Goal: Book appointment/travel/reservation

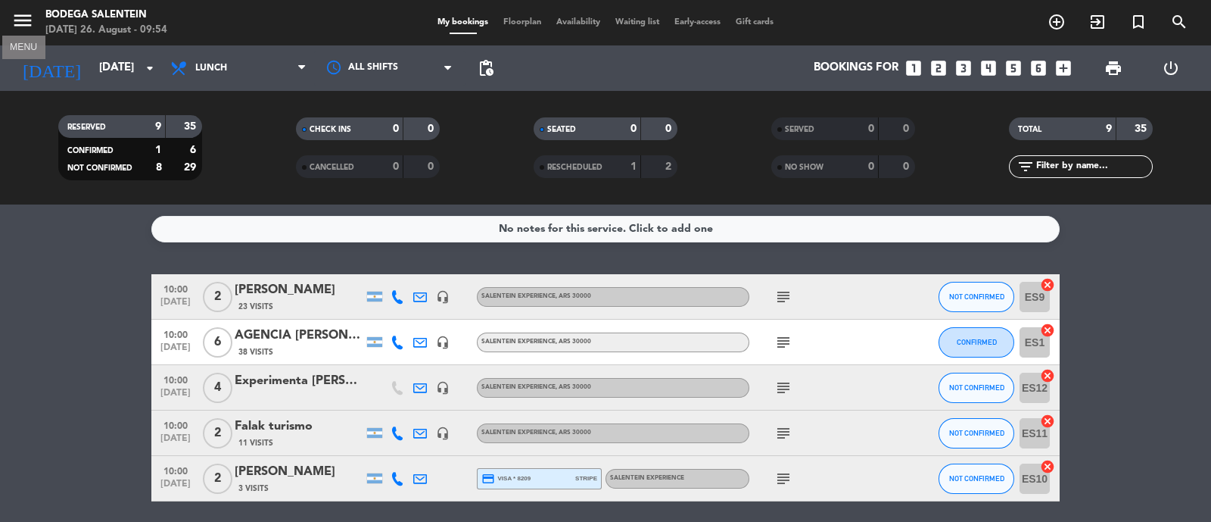
click at [18, 30] on icon "menu" at bounding box center [22, 20] width 23 height 23
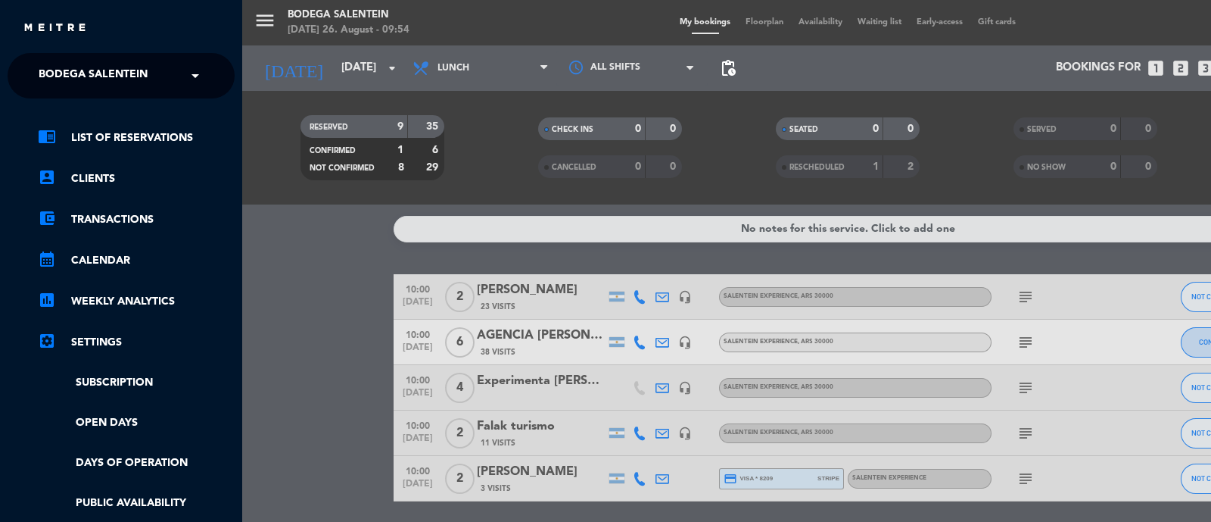
click at [125, 72] on span "Bodega Salentein" at bounding box center [93, 76] width 109 height 32
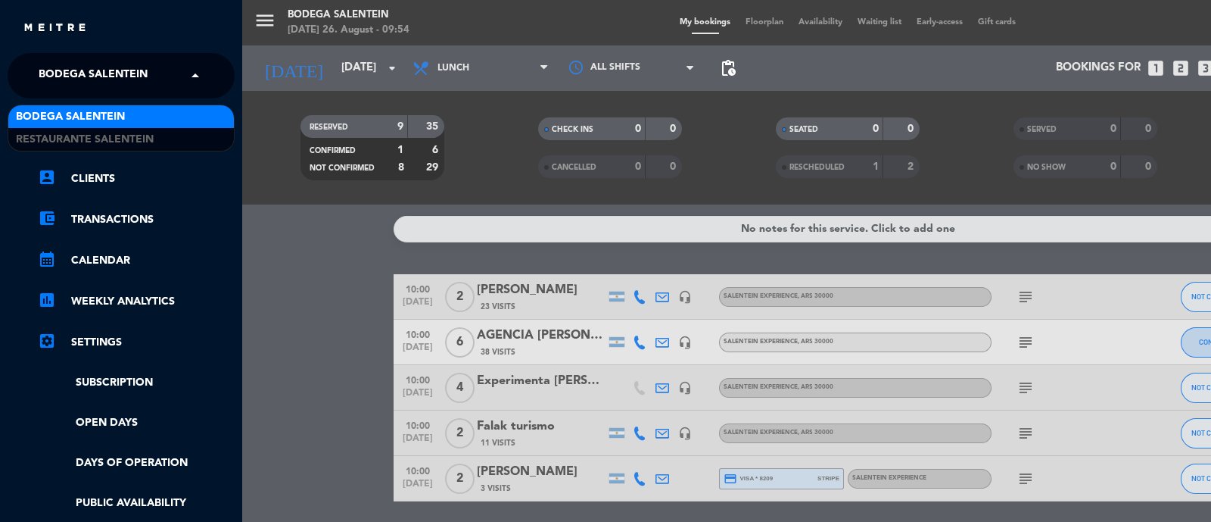
click at [114, 124] on span "Bodega Salentein" at bounding box center [70, 116] width 109 height 17
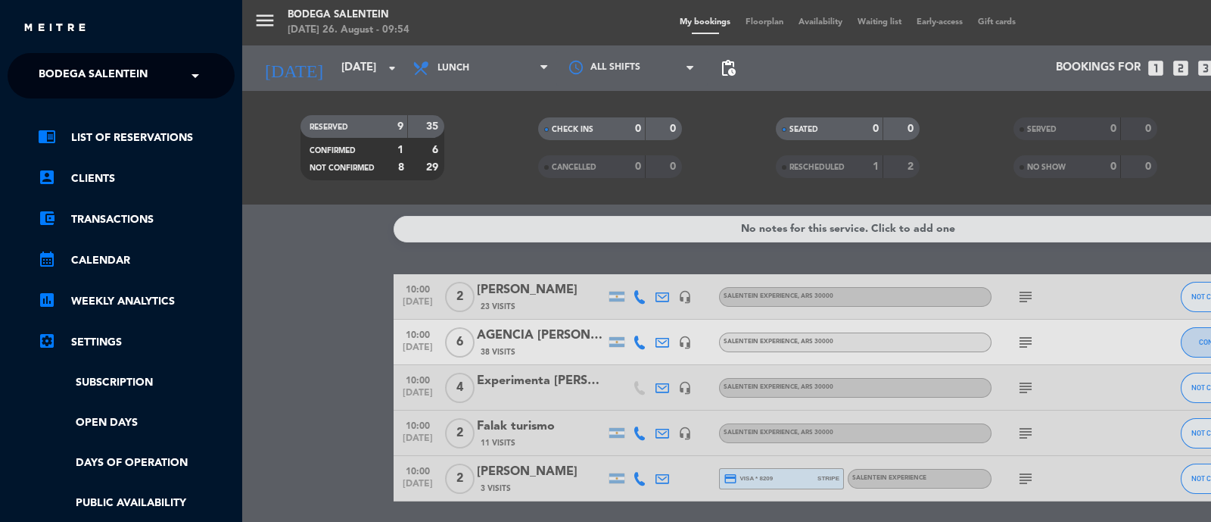
click at [304, 293] on div "menu Bodega Salentein [DATE] 26. August - 09:54 My bookings Floorplan Availabil…" at bounding box center [847, 261] width 1211 height 522
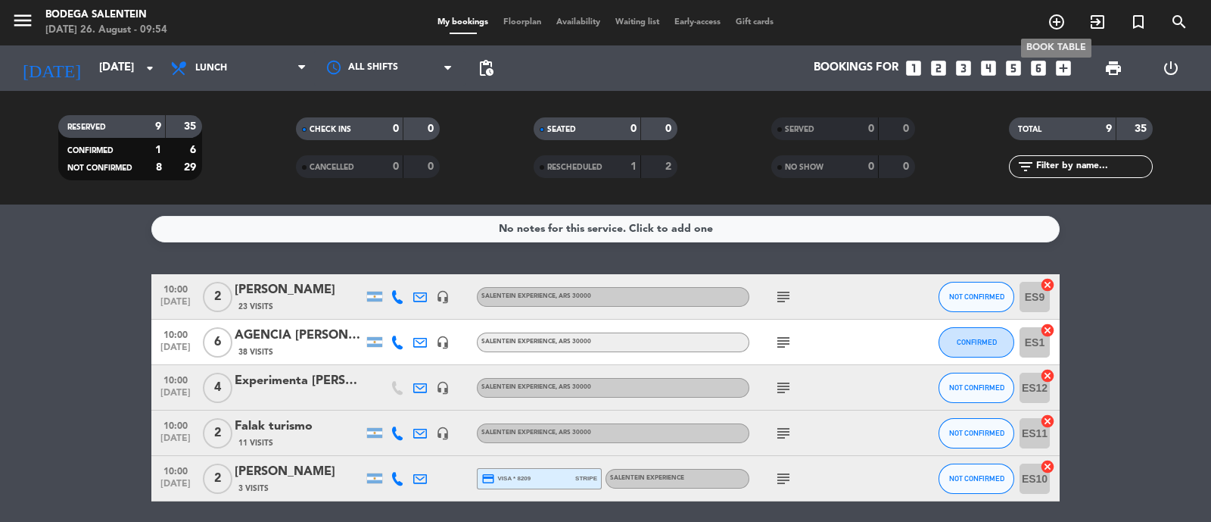
click at [1052, 17] on icon "add_circle_outline" at bounding box center [1057, 22] width 18 height 18
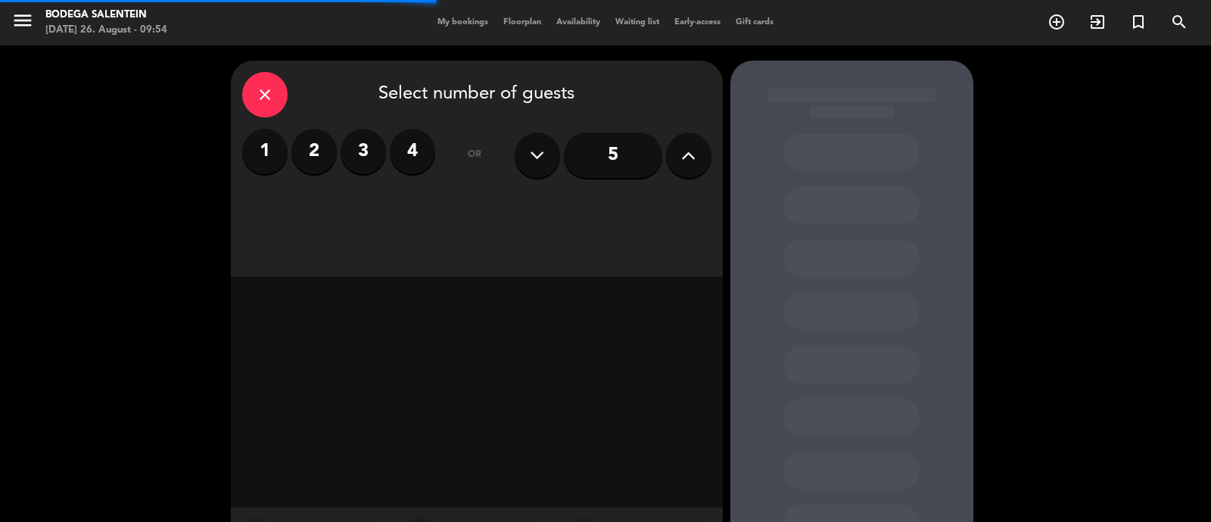
click at [332, 148] on label "2" at bounding box center [314, 151] width 45 height 45
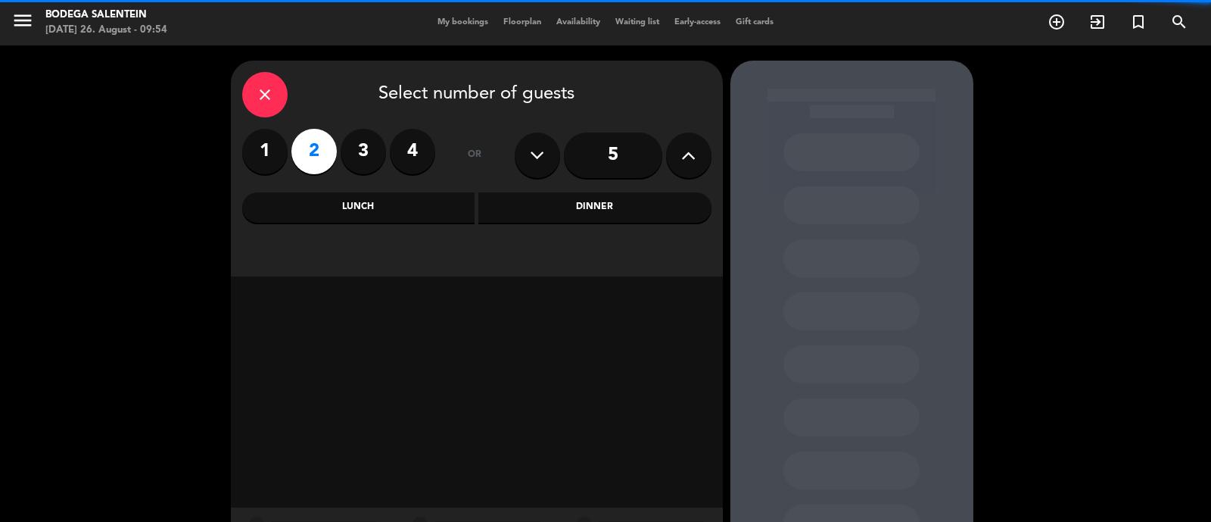
click at [361, 154] on label "3" at bounding box center [363, 151] width 45 height 45
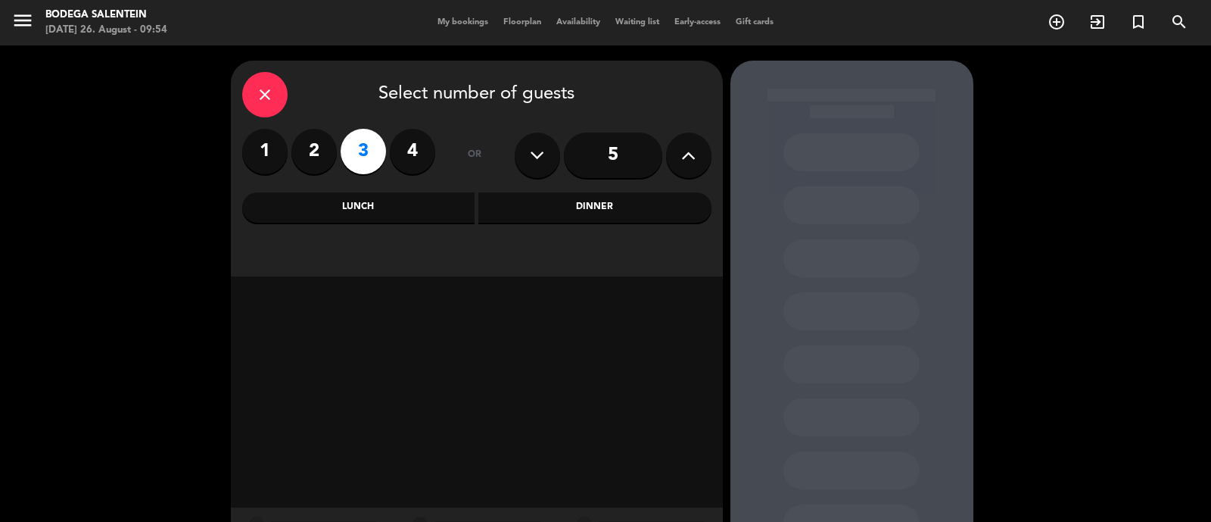
click at [404, 208] on div "Lunch" at bounding box center [358, 207] width 233 height 30
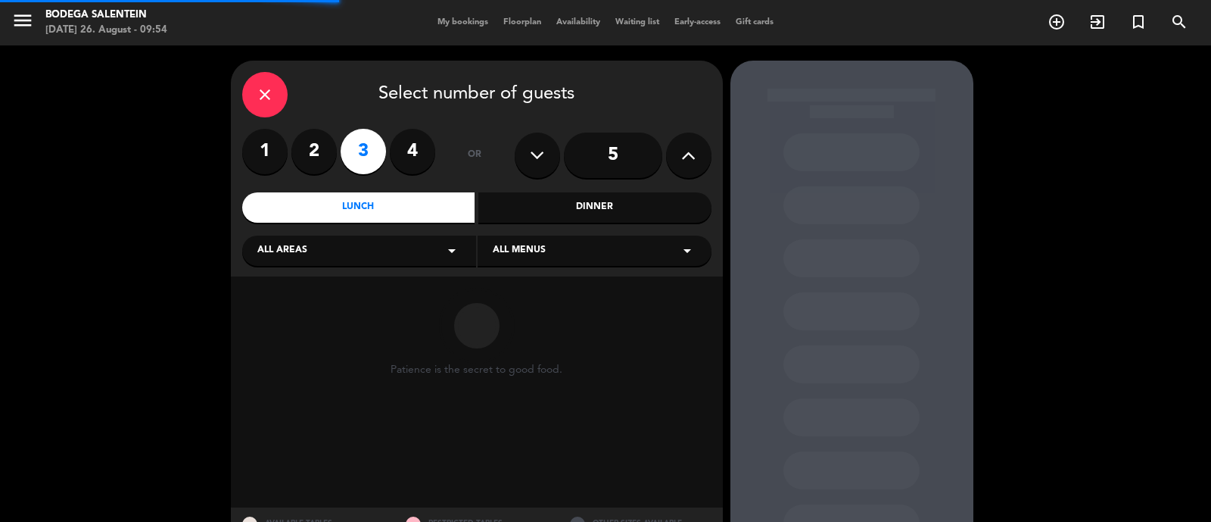
click at [376, 251] on div "All areas arrow_drop_down" at bounding box center [359, 250] width 234 height 30
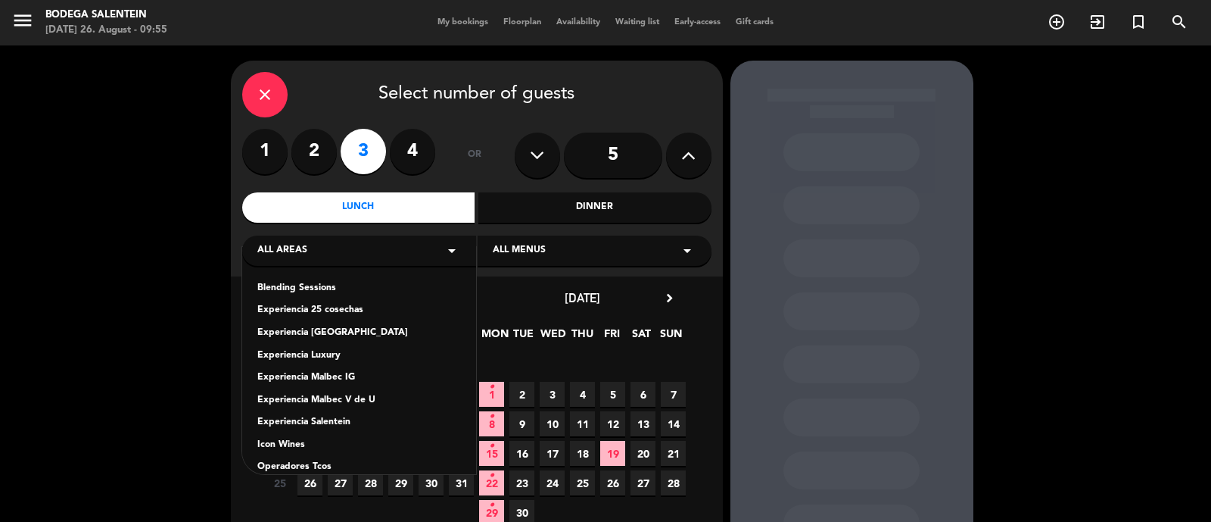
scroll to position [61, 0]
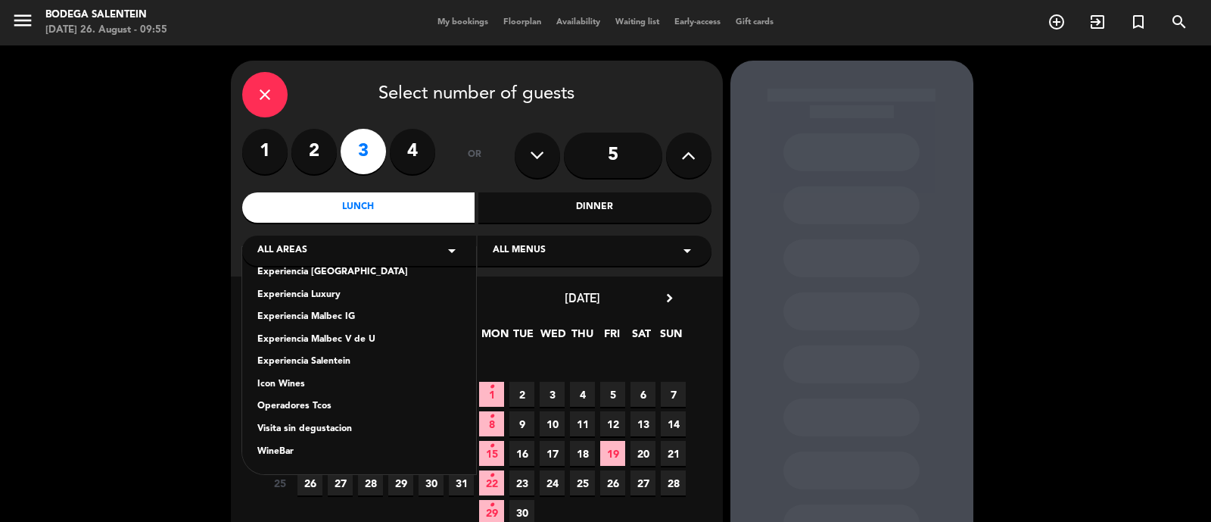
click at [322, 435] on div "Visita sin degustacion" at bounding box center [359, 429] width 204 height 15
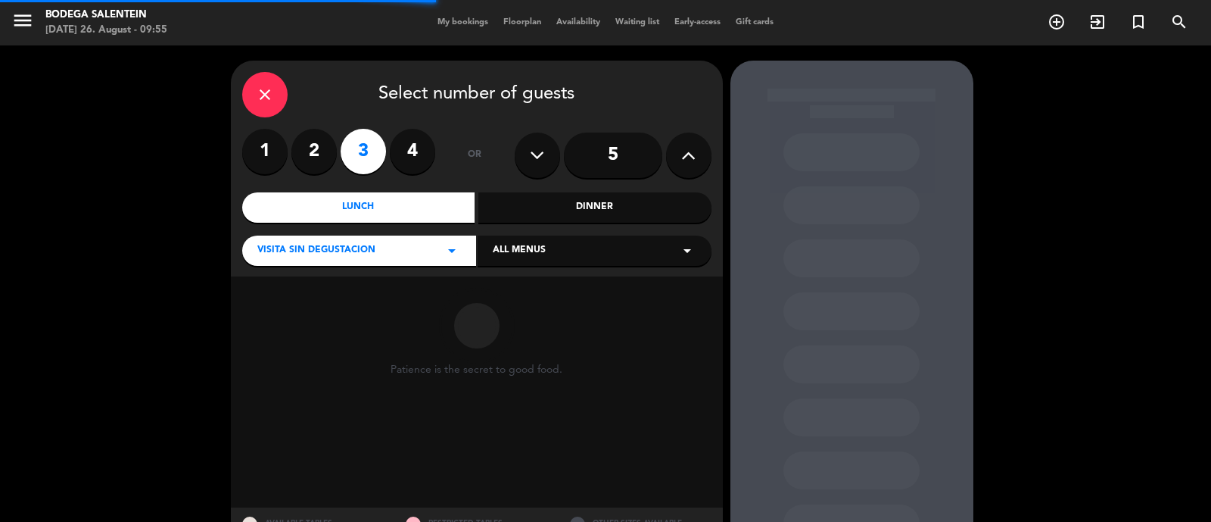
click at [549, 254] on div "All menus arrow_drop_down" at bounding box center [595, 250] width 234 height 30
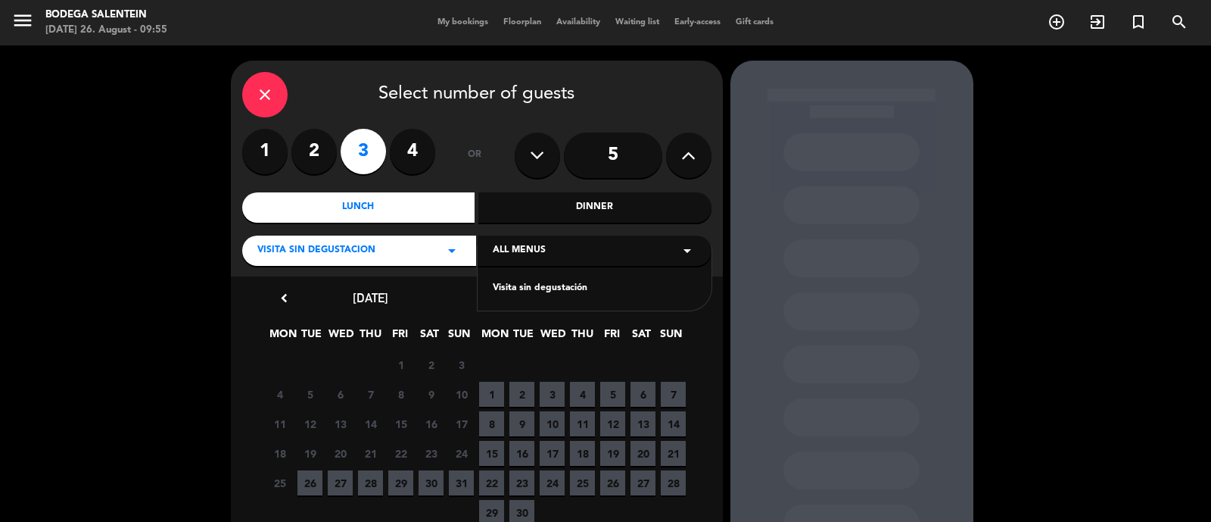
click at [549, 289] on div "Visita sin degustación" at bounding box center [595, 288] width 204 height 15
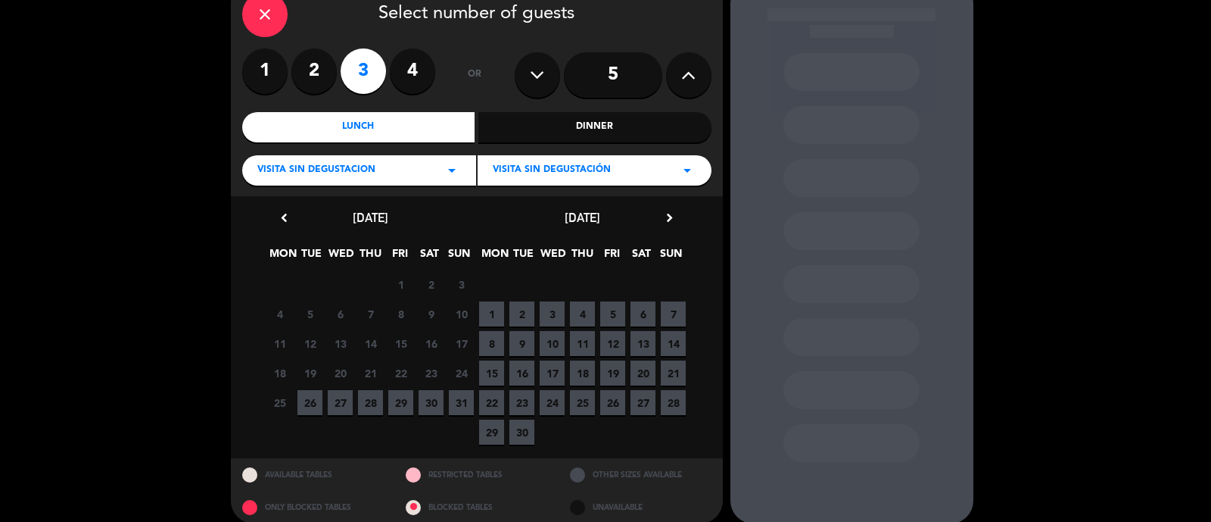
scroll to position [95, 0]
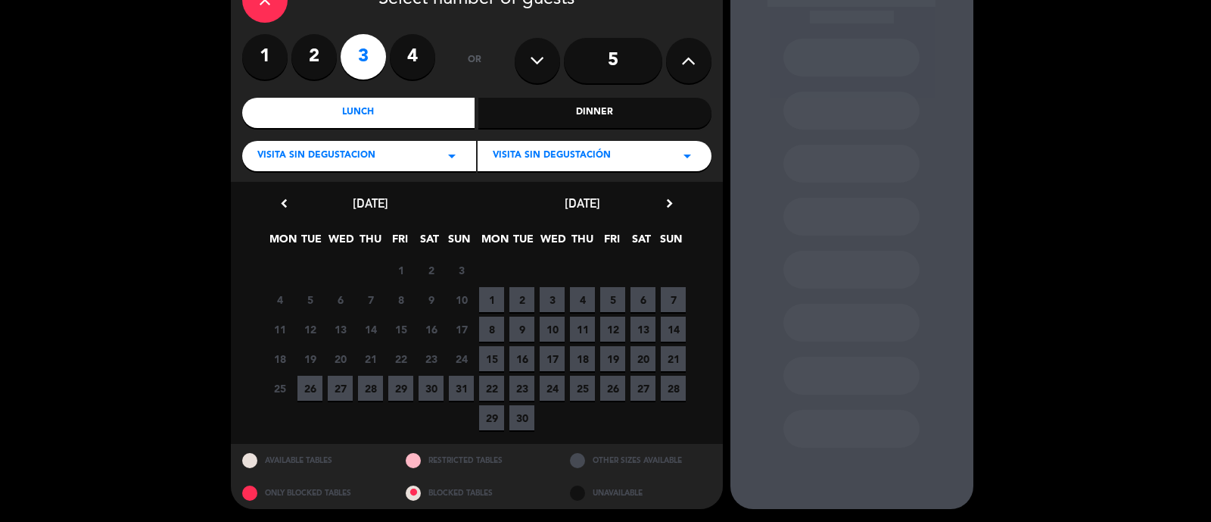
click at [405, 388] on span "29" at bounding box center [400, 388] width 25 height 25
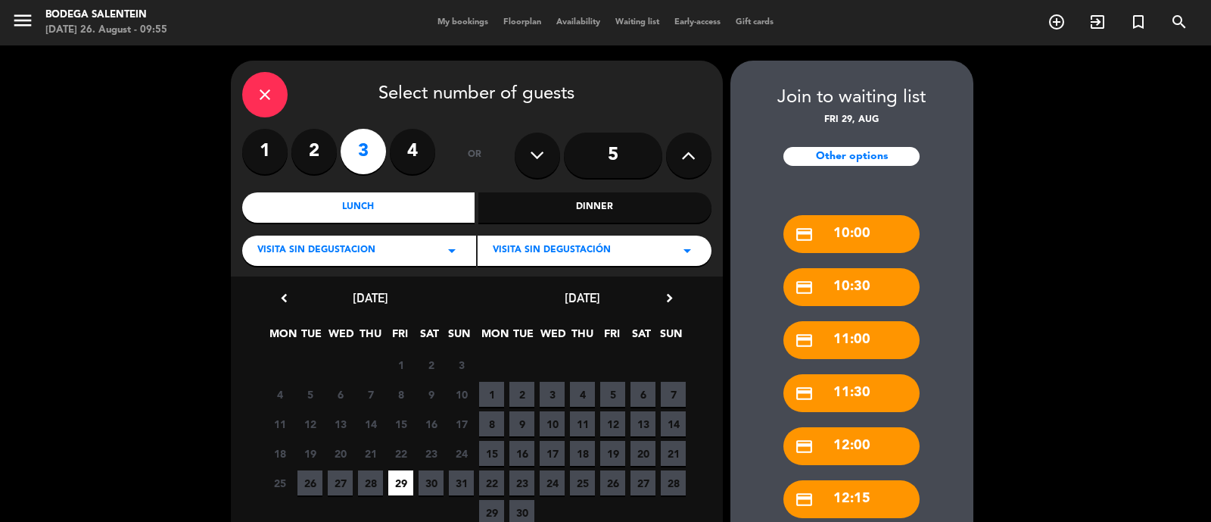
scroll to position [1, 0]
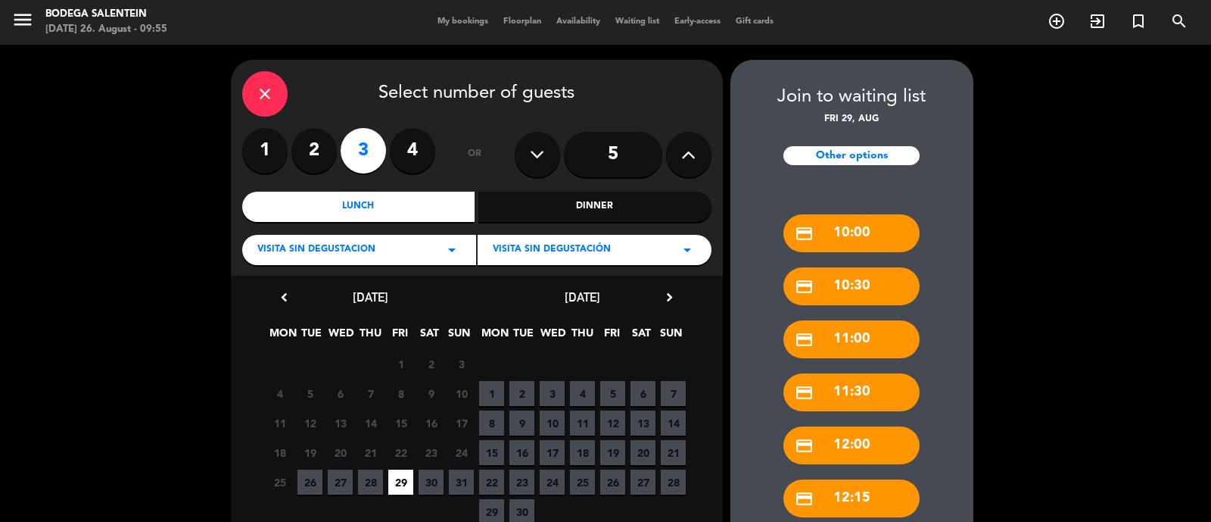
click at [390, 483] on span "29" at bounding box center [400, 481] width 25 height 25
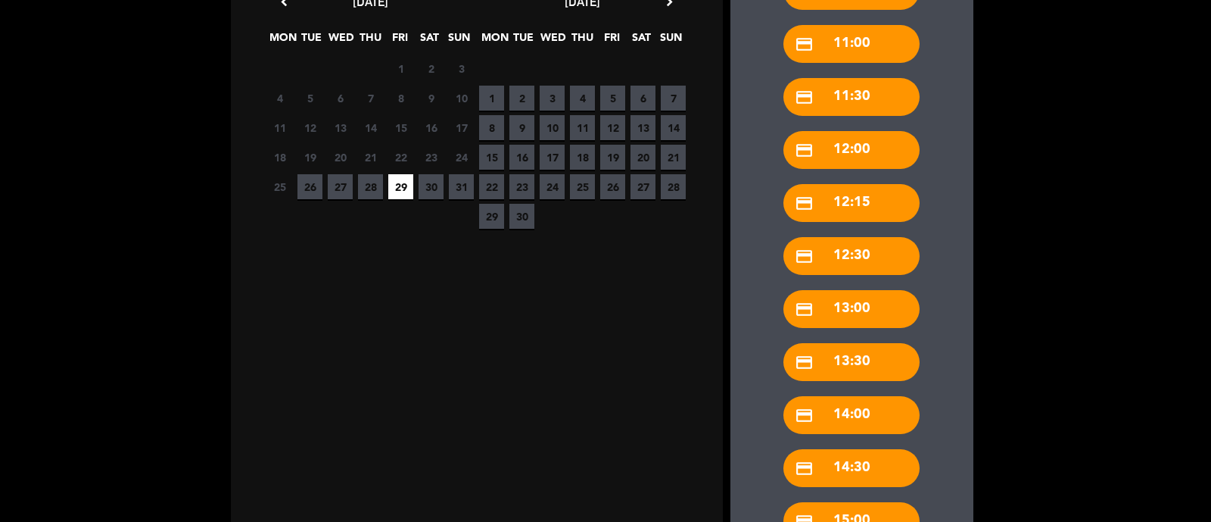
scroll to position [409, 0]
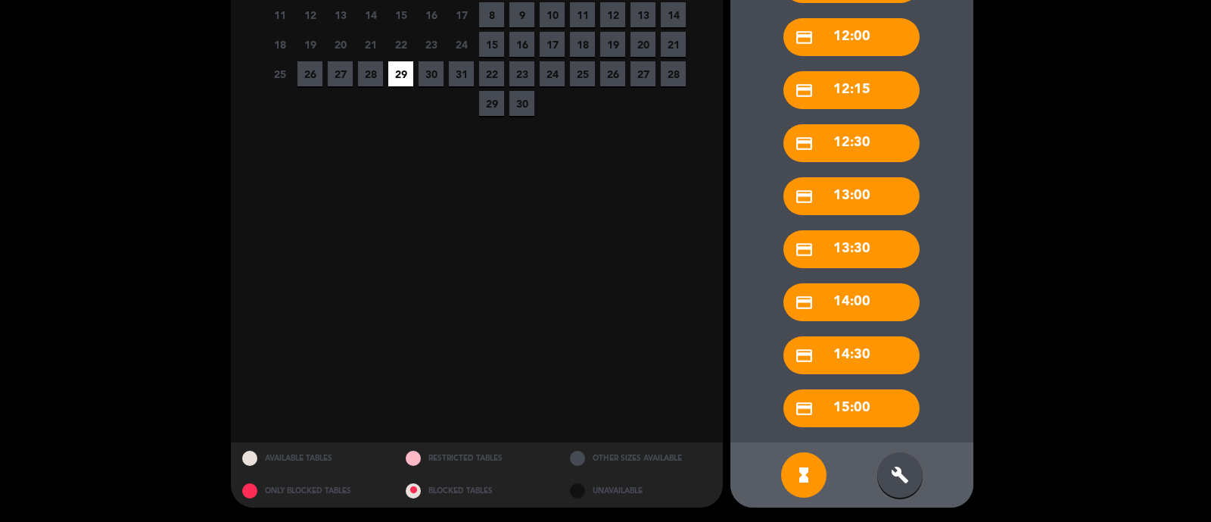
click at [905, 482] on div "build" at bounding box center [900, 474] width 45 height 45
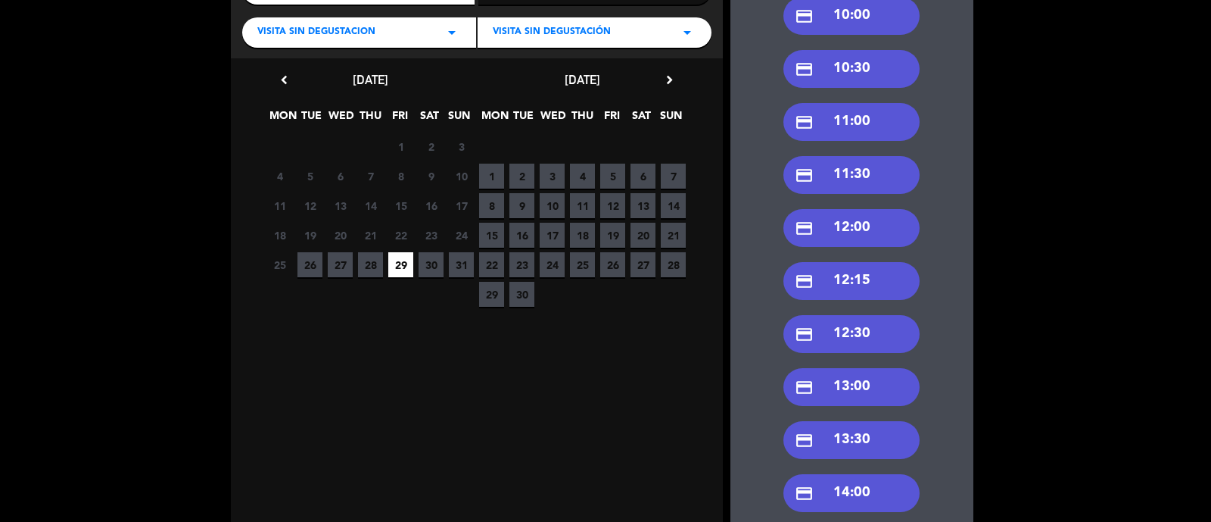
scroll to position [217, 0]
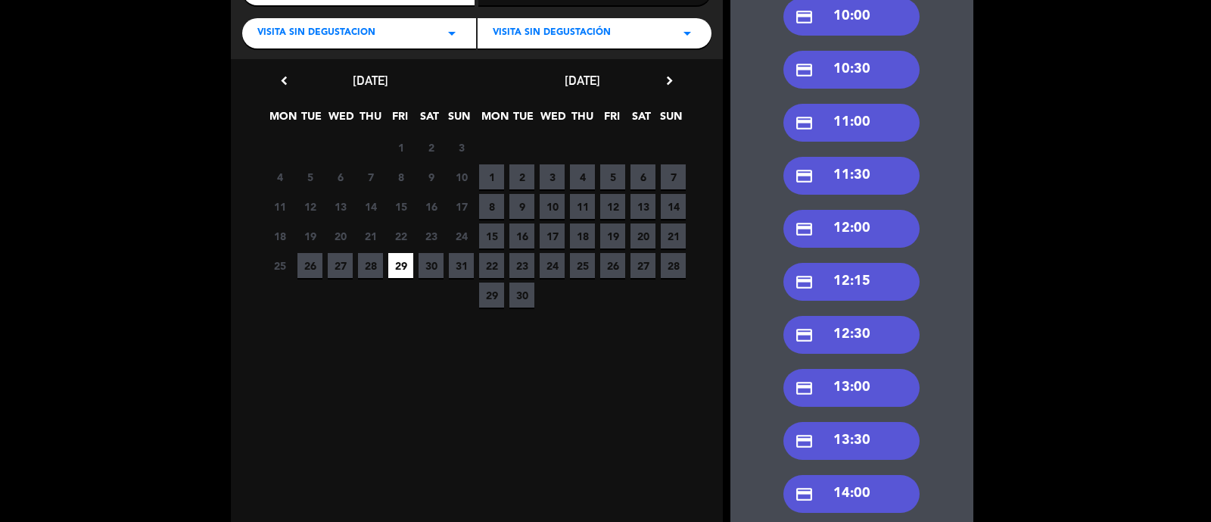
click at [850, 229] on div "credit_card 12:00" at bounding box center [852, 229] width 136 height 38
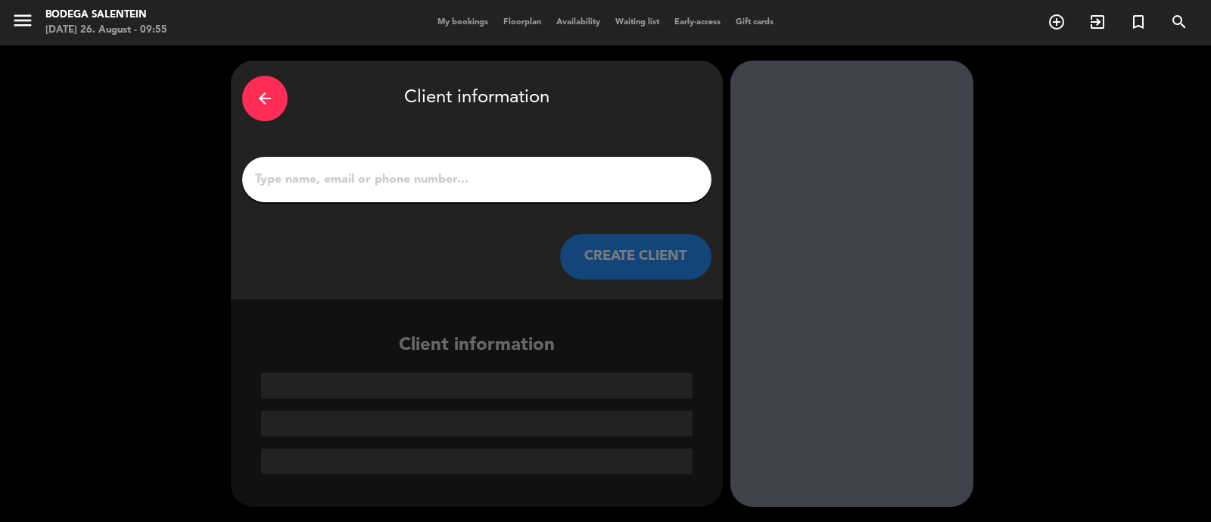
click at [433, 176] on input "1" at bounding box center [477, 179] width 447 height 21
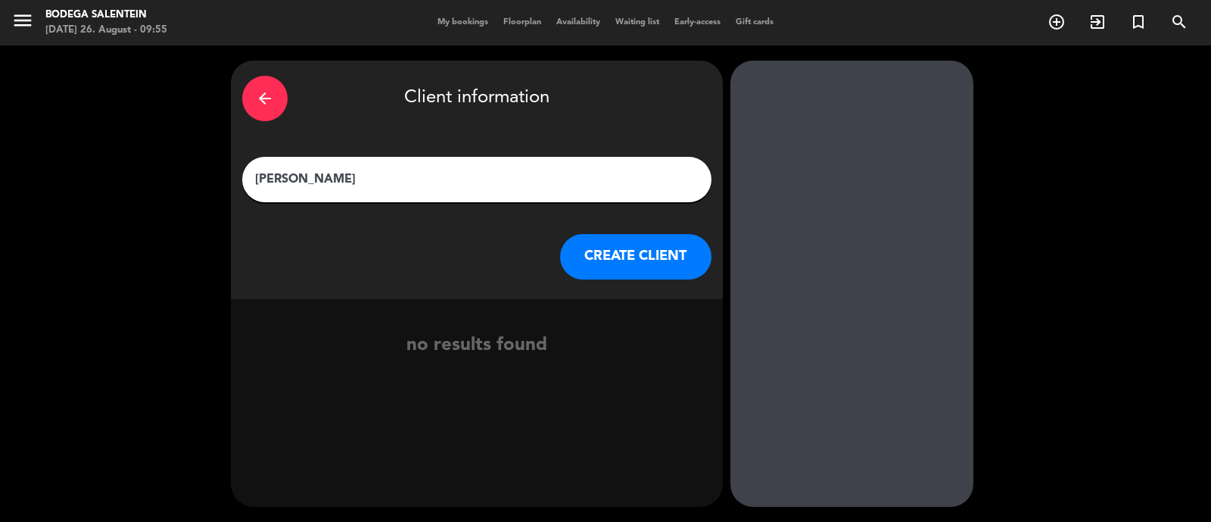
type input "[PERSON_NAME]"
click at [602, 260] on button "CREATE CLIENT" at bounding box center [635, 256] width 151 height 45
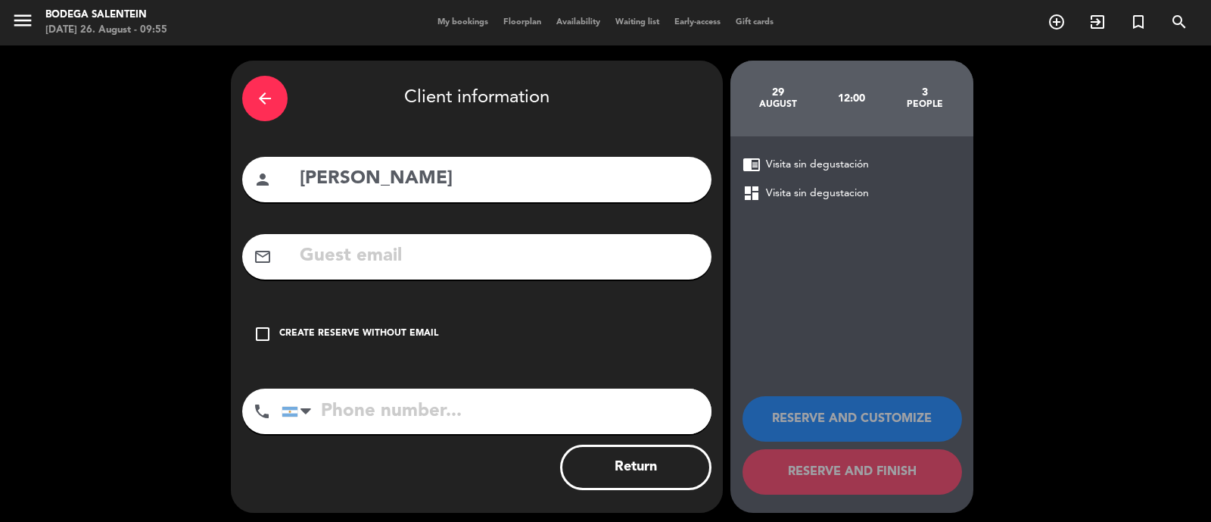
click at [363, 338] on div "Create reserve without email" at bounding box center [358, 333] width 159 height 15
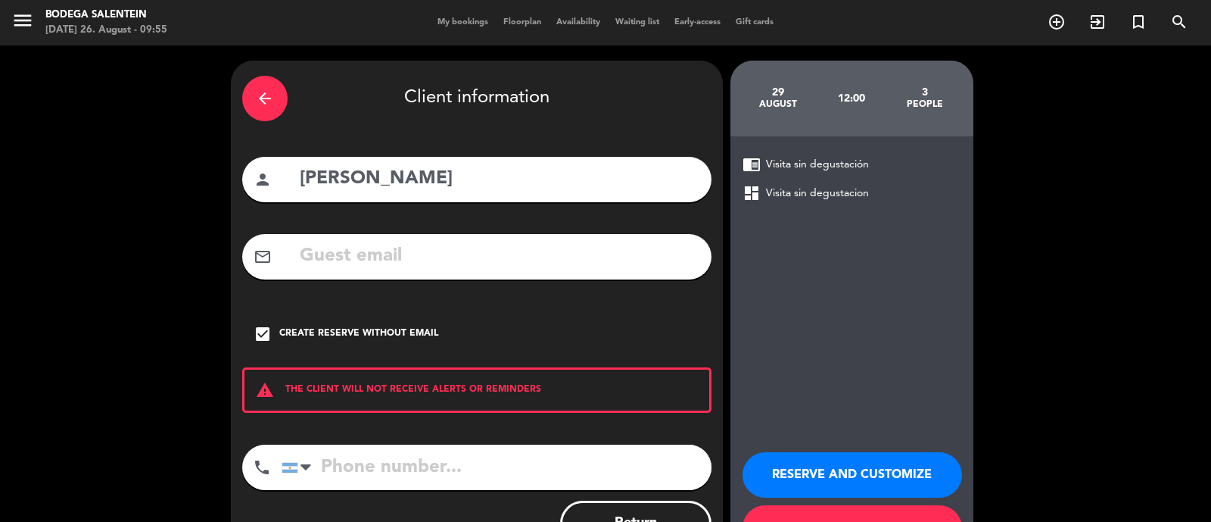
click at [884, 482] on button "RESERVE AND CUSTOMIZE" at bounding box center [853, 474] width 220 height 45
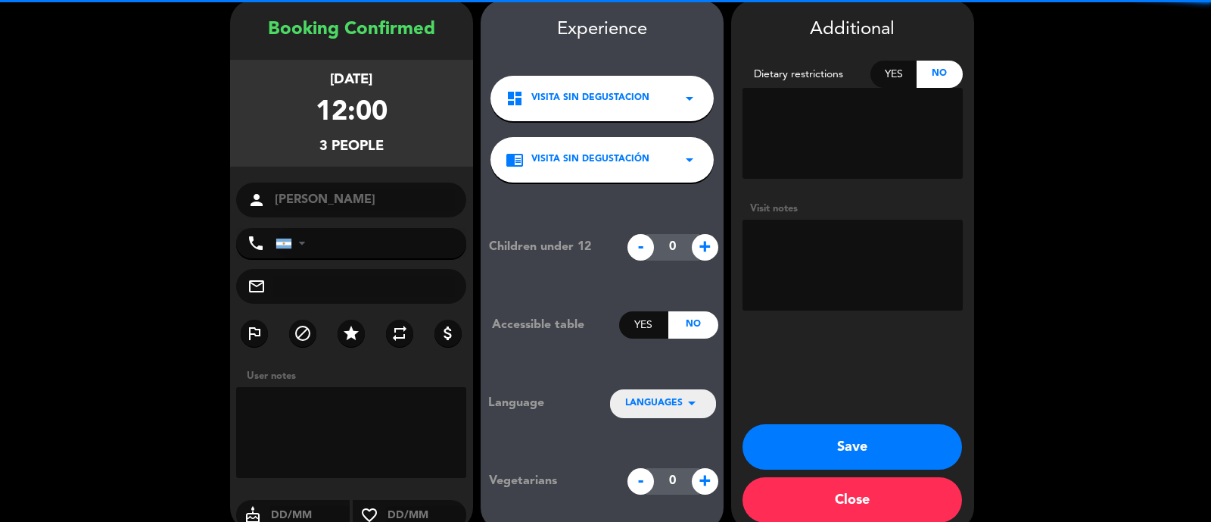
scroll to position [83, 0]
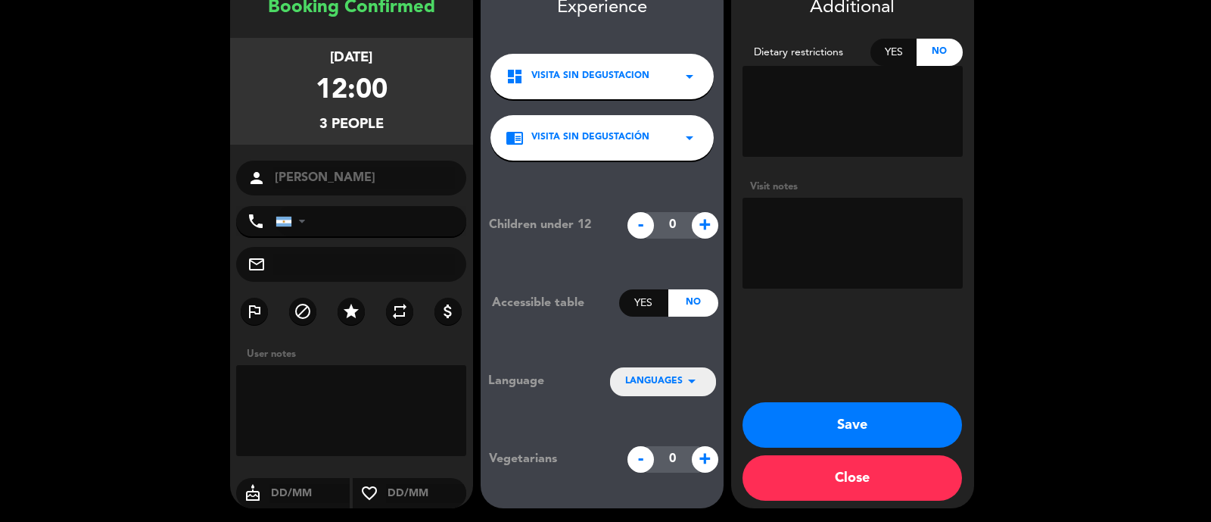
click at [827, 251] on textarea at bounding box center [853, 243] width 220 height 91
type textarea "Almuerzan luego en el restaurante"
click at [862, 414] on button "Save" at bounding box center [853, 424] width 220 height 45
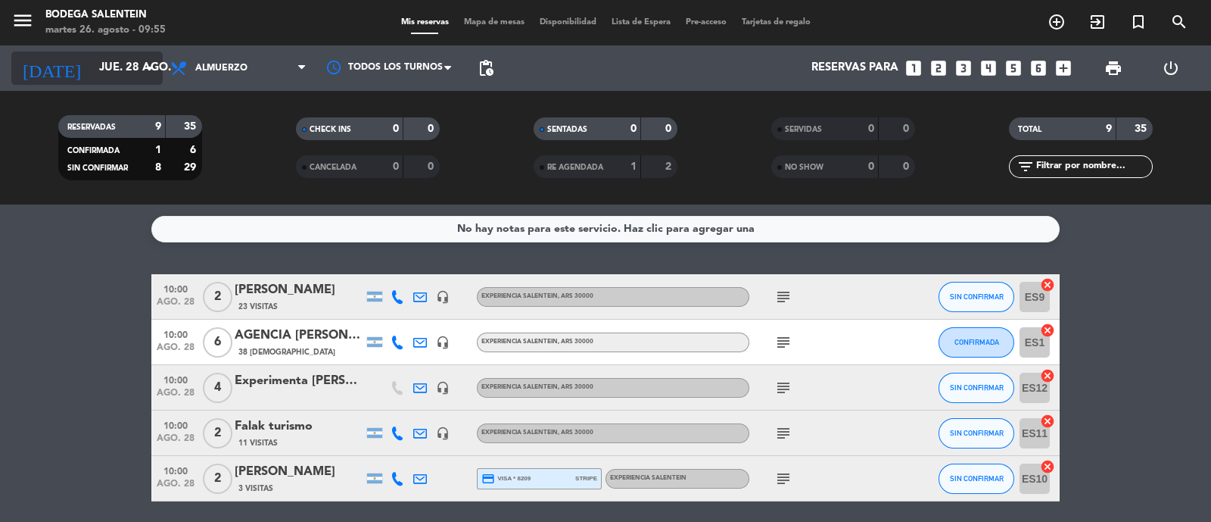
click at [92, 77] on input "jue. 28 ago." at bounding box center [165, 68] width 146 height 29
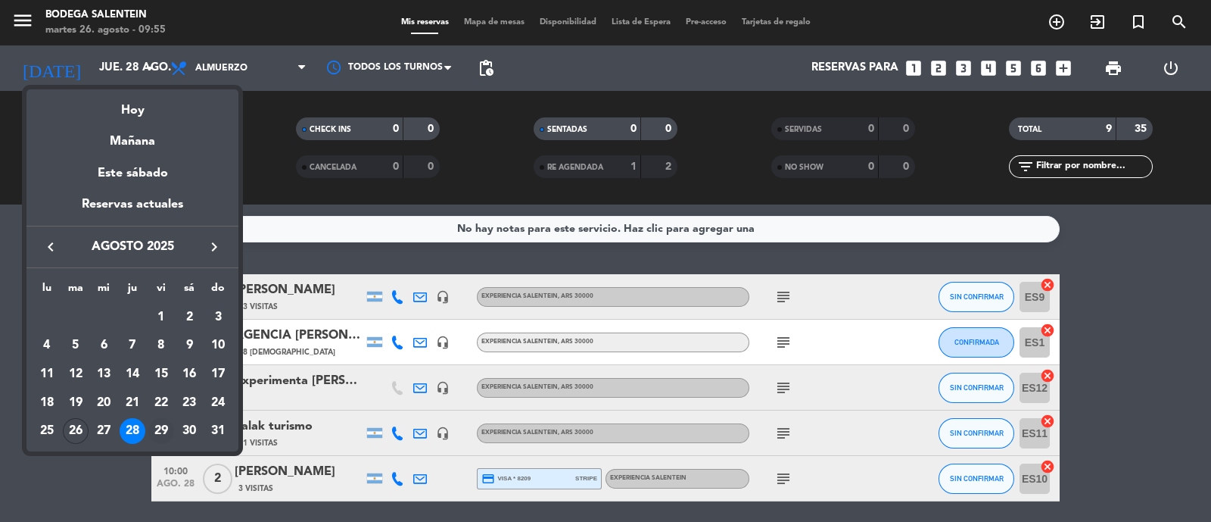
click at [164, 427] on div "29" at bounding box center [161, 431] width 26 height 26
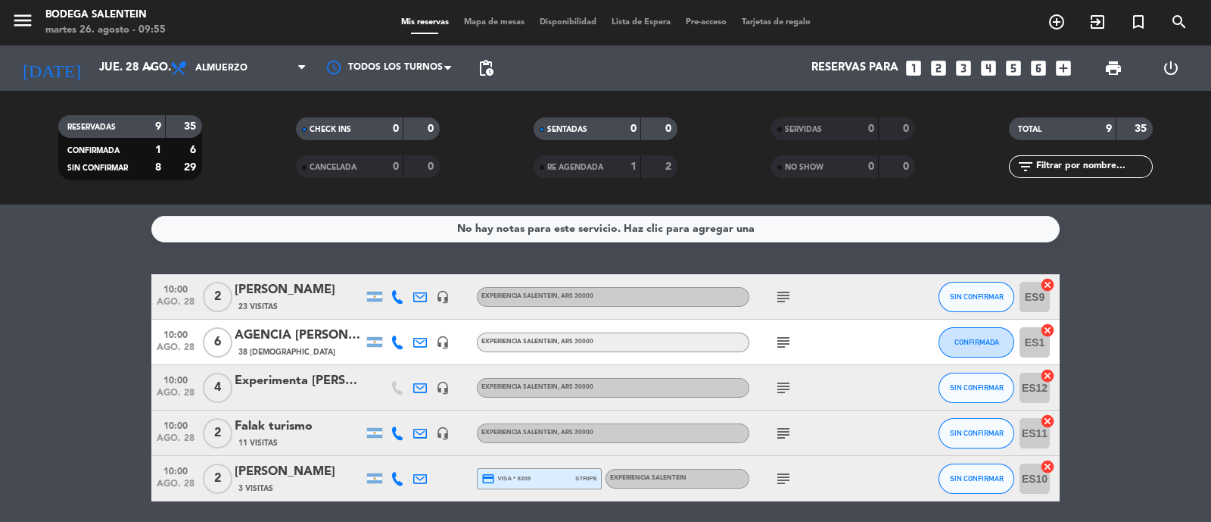
type input "vie. 29 ago."
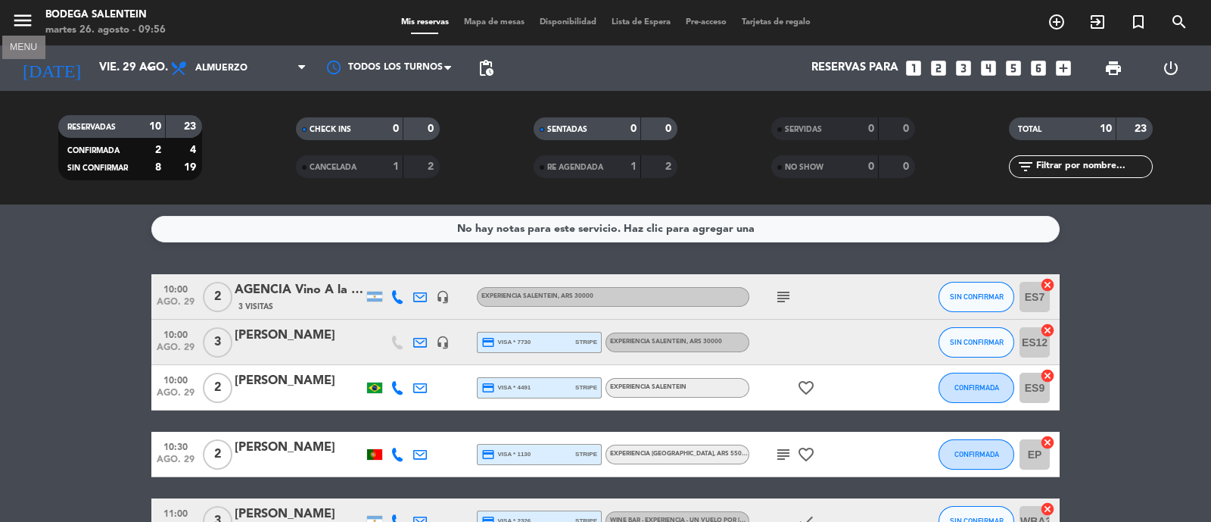
click at [21, 21] on icon "menu" at bounding box center [22, 20] width 23 height 23
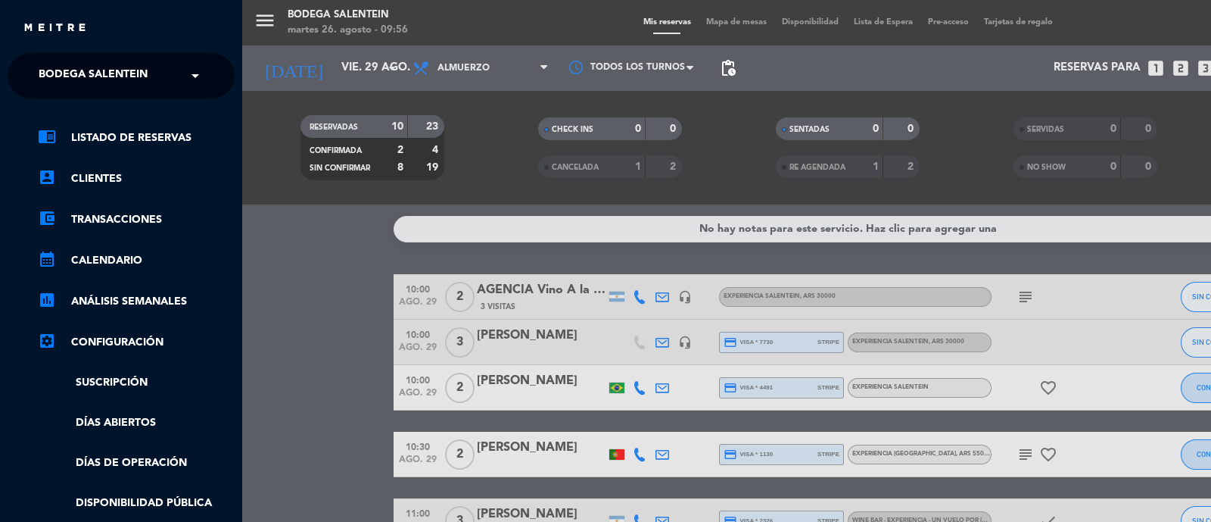
click at [82, 79] on span "Bodega Salentein" at bounding box center [93, 76] width 109 height 32
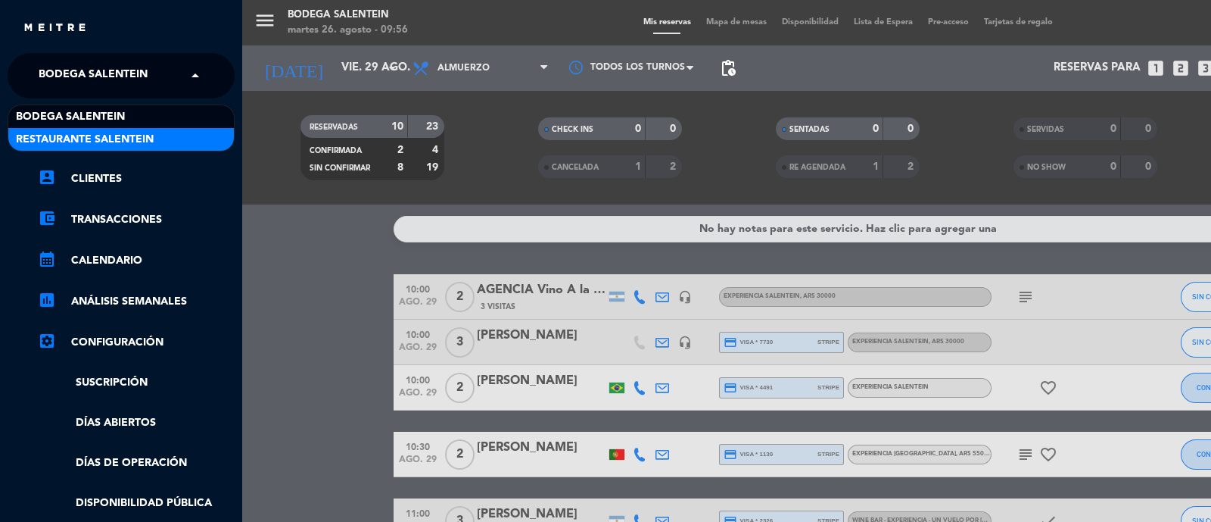
click at [71, 142] on span "Restaurante Salentein" at bounding box center [85, 139] width 138 height 17
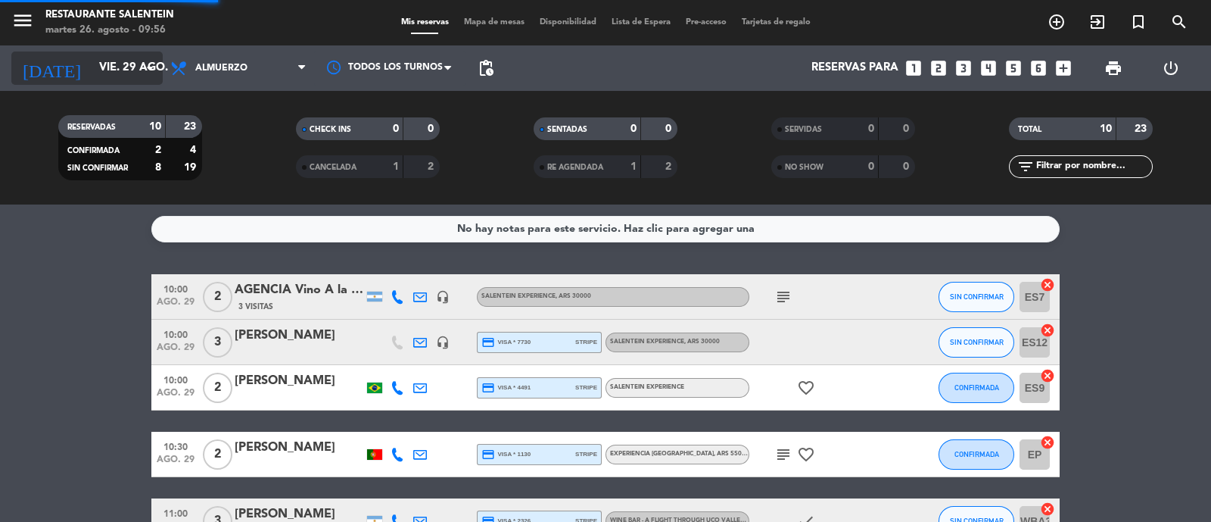
click at [103, 64] on input "vie. 29 ago." at bounding box center [165, 68] width 146 height 29
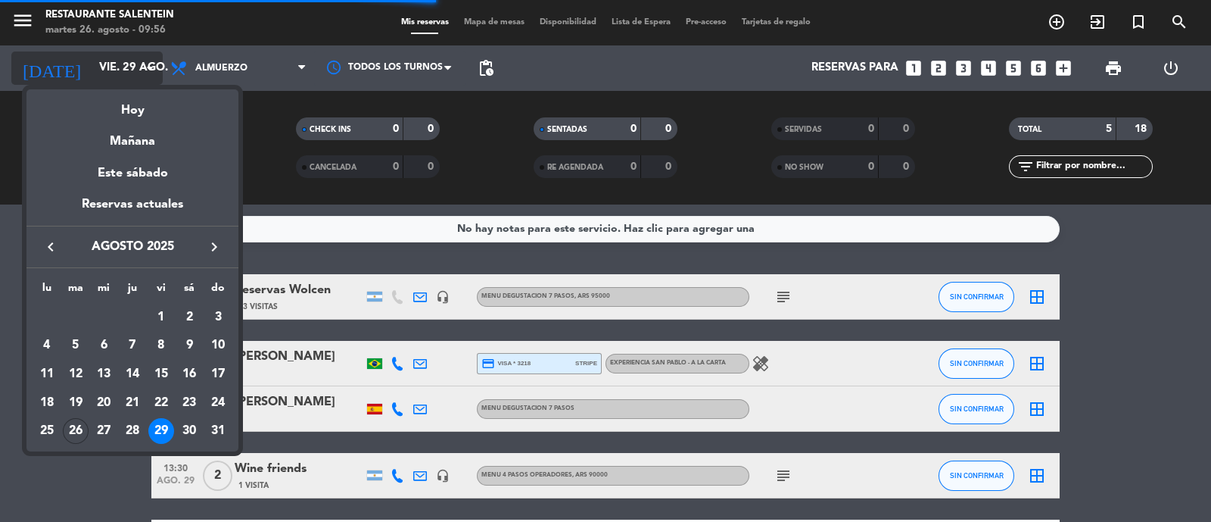
click at [103, 64] on div at bounding box center [605, 261] width 1211 height 522
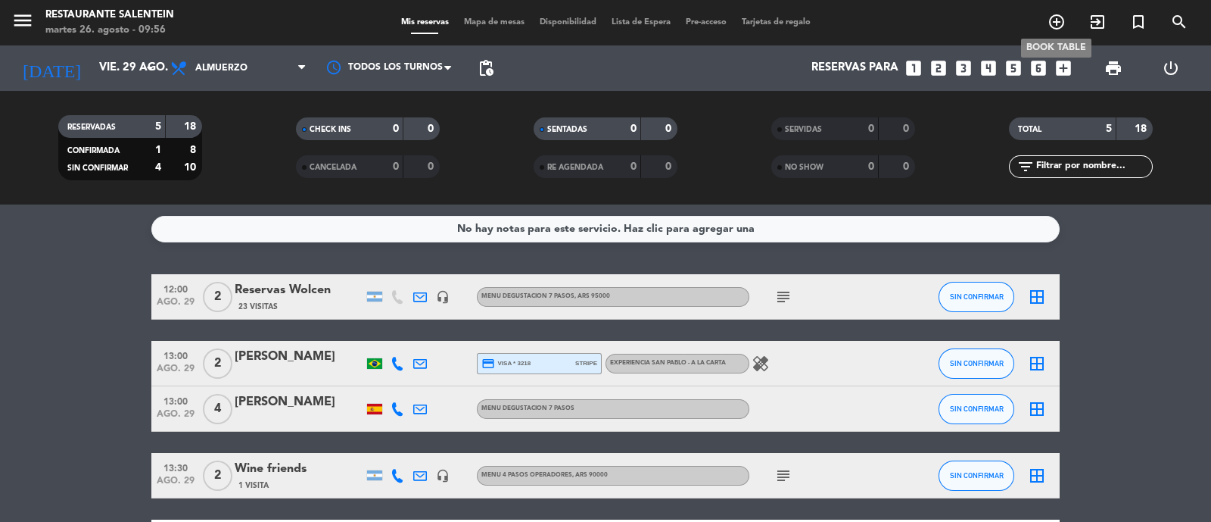
click at [1054, 27] on icon "add_circle_outline" at bounding box center [1057, 22] width 18 height 18
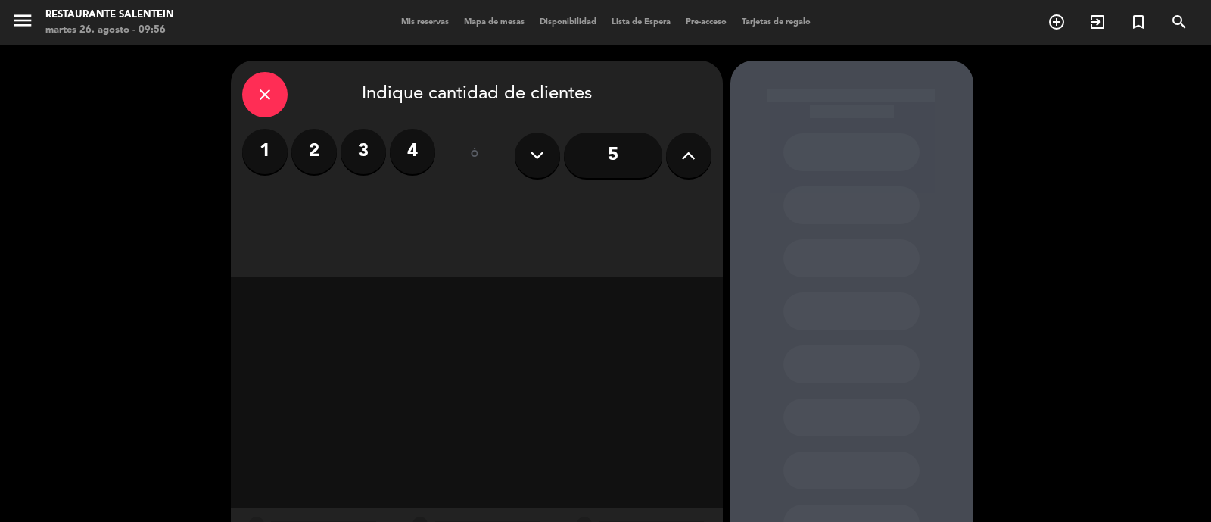
click at [359, 142] on label "3" at bounding box center [363, 151] width 45 height 45
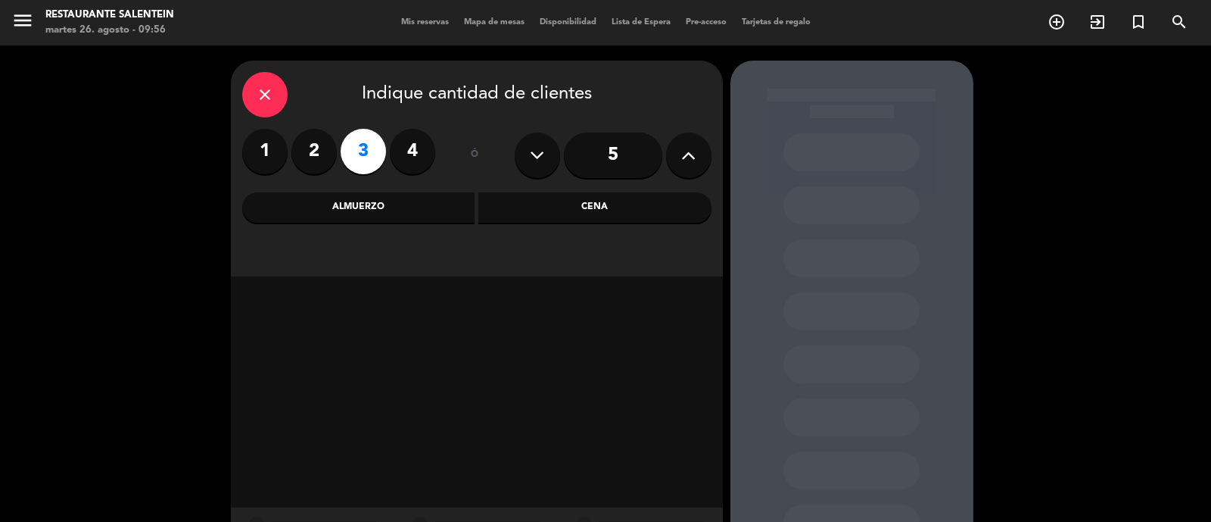
click at [380, 210] on div "Almuerzo" at bounding box center [358, 207] width 233 height 30
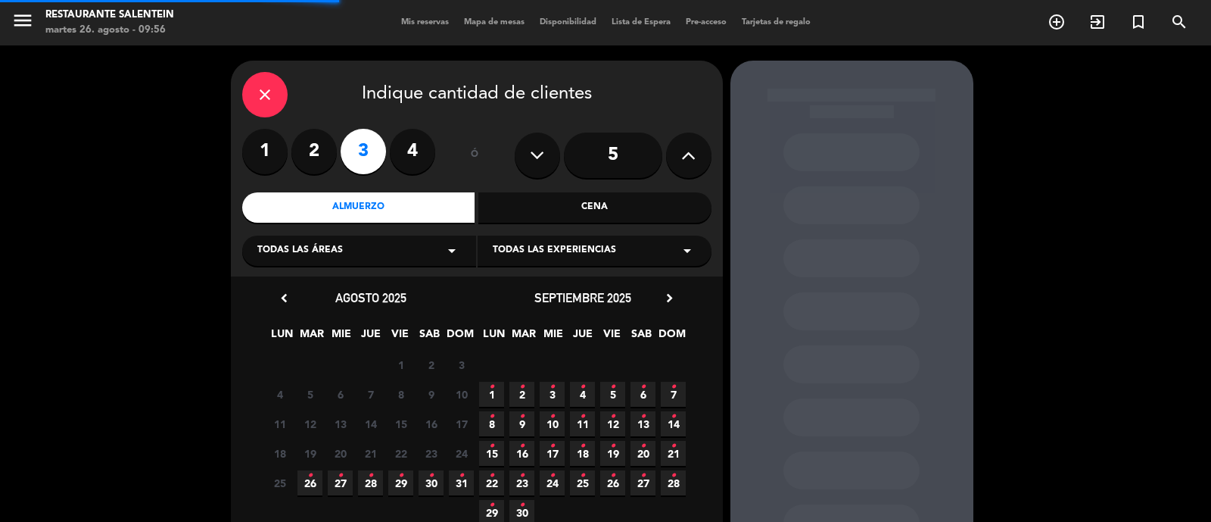
click at [376, 236] on div "Todas las áreas arrow_drop_down" at bounding box center [359, 250] width 234 height 30
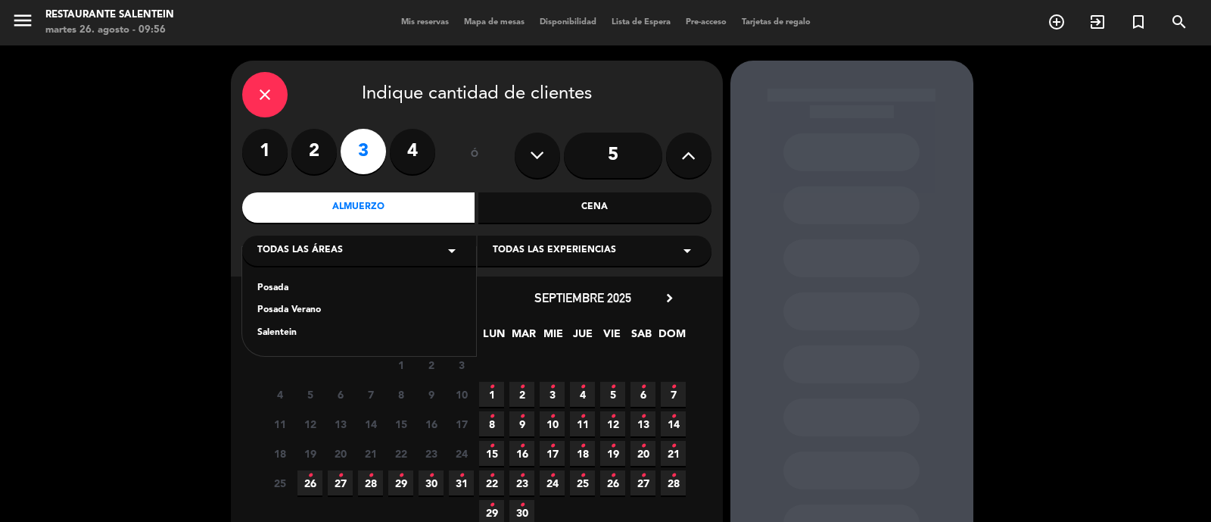
click at [298, 328] on div "Salentein" at bounding box center [359, 333] width 204 height 15
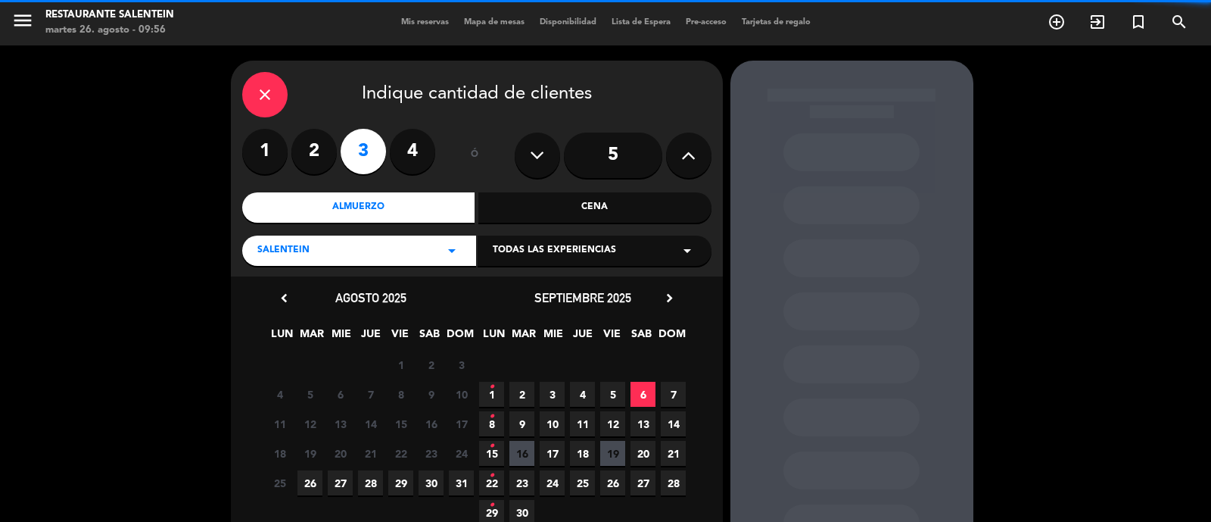
click at [572, 247] on span "Todas las experiencias" at bounding box center [554, 250] width 123 height 15
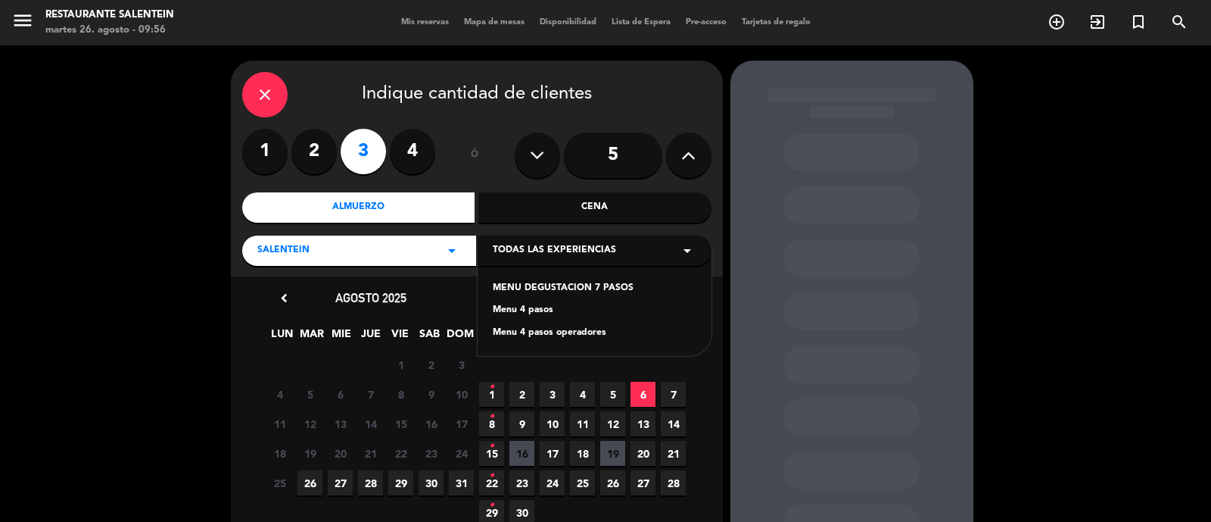
click at [535, 293] on div "MENU DEGUSTACION 7 PASOS" at bounding box center [595, 288] width 204 height 15
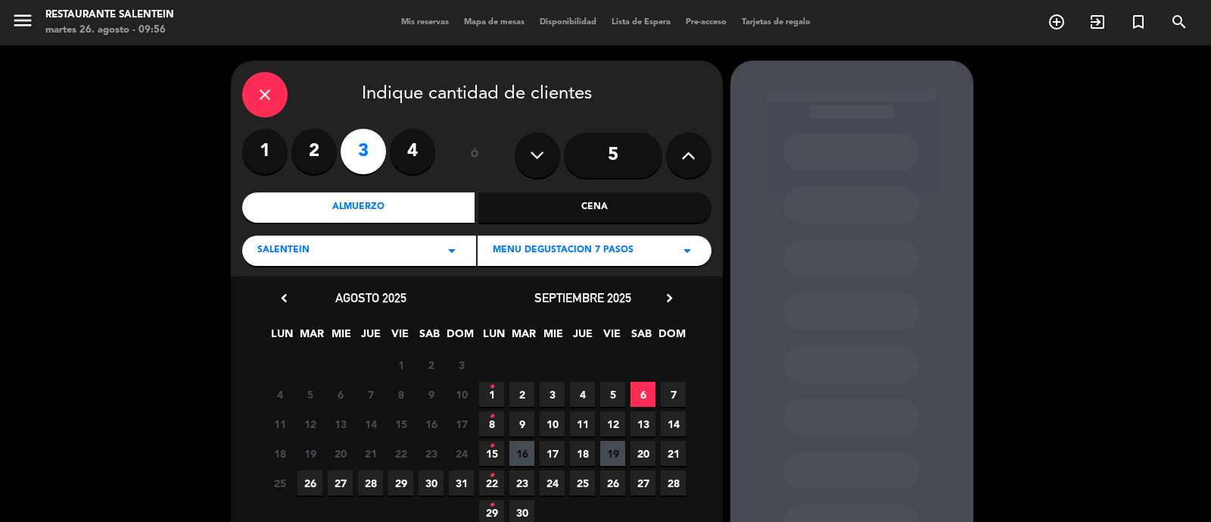
scroll to position [95, 0]
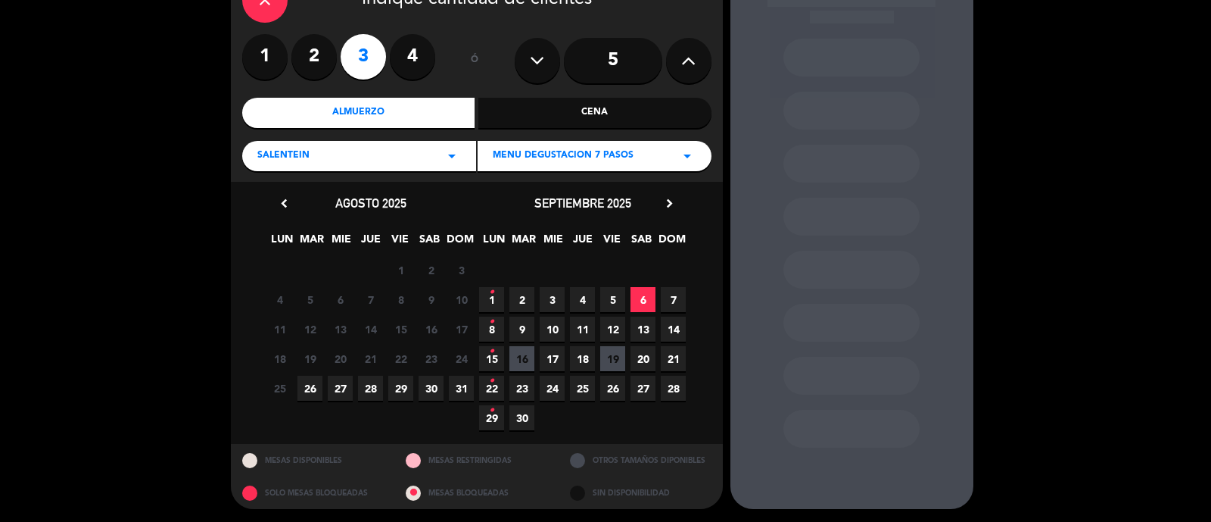
click at [401, 391] on span "29" at bounding box center [400, 388] width 25 height 25
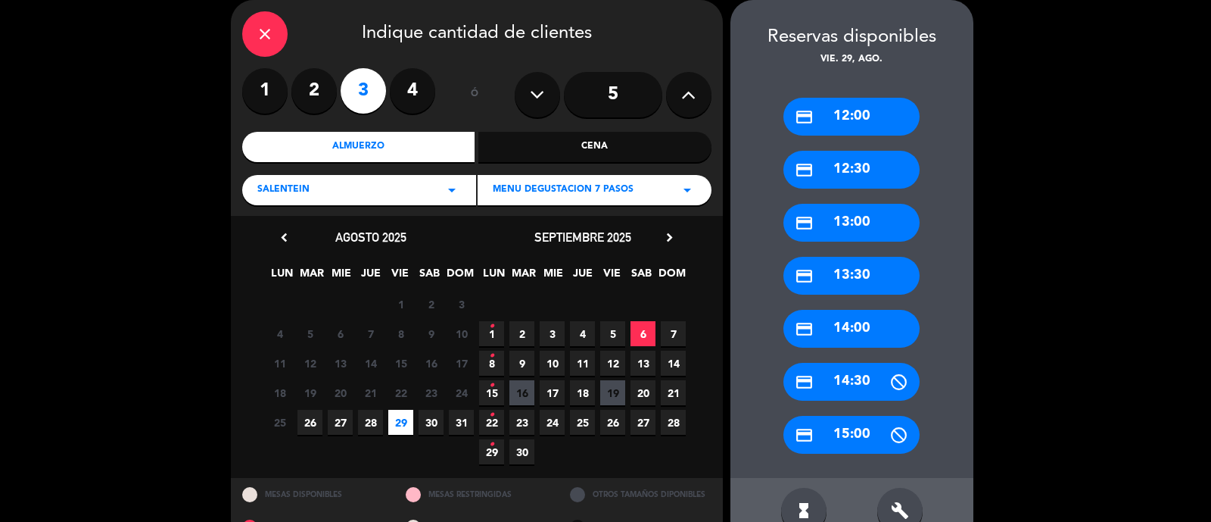
click at [865, 176] on div "credit_card 12:30" at bounding box center [852, 170] width 136 height 38
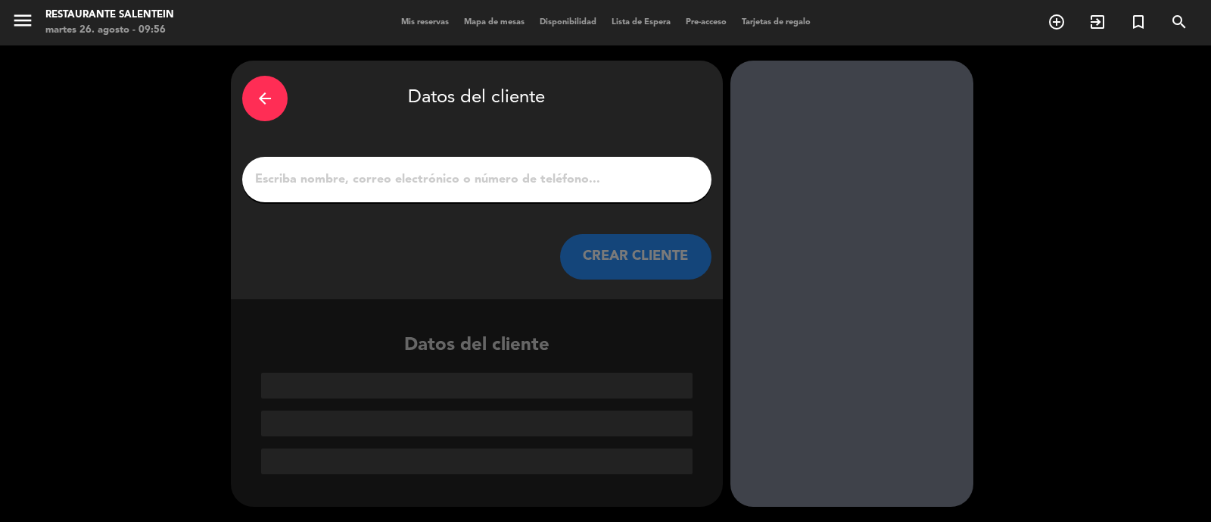
scroll to position [0, 0]
click at [504, 172] on input "1" at bounding box center [477, 179] width 447 height 21
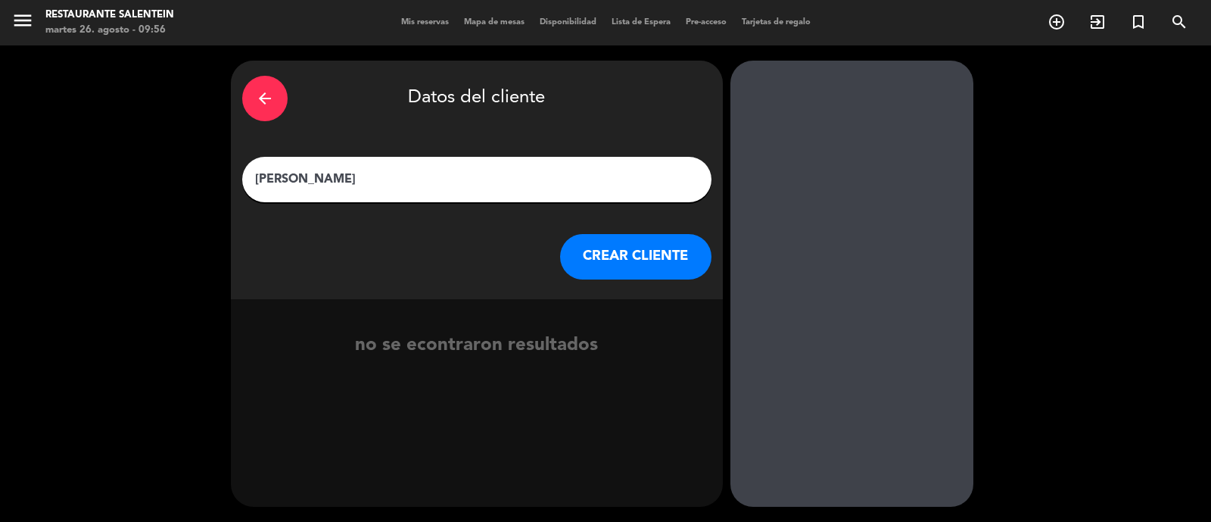
type input "[PERSON_NAME]"
click at [632, 256] on button "CREAR CLIENTE" at bounding box center [635, 256] width 151 height 45
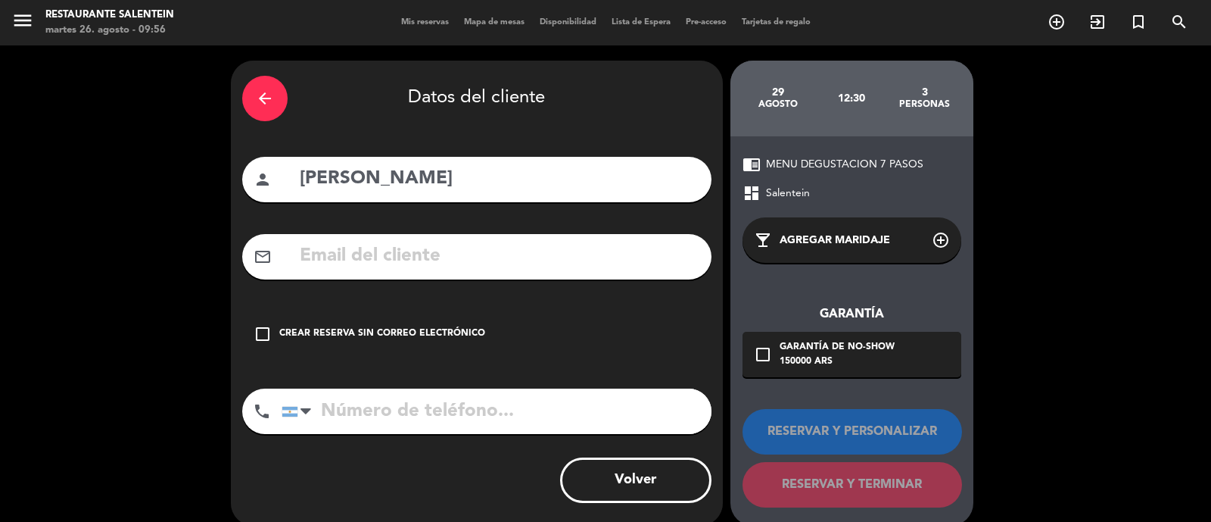
click at [343, 330] on div "Crear reserva sin correo electrónico" at bounding box center [382, 333] width 206 height 15
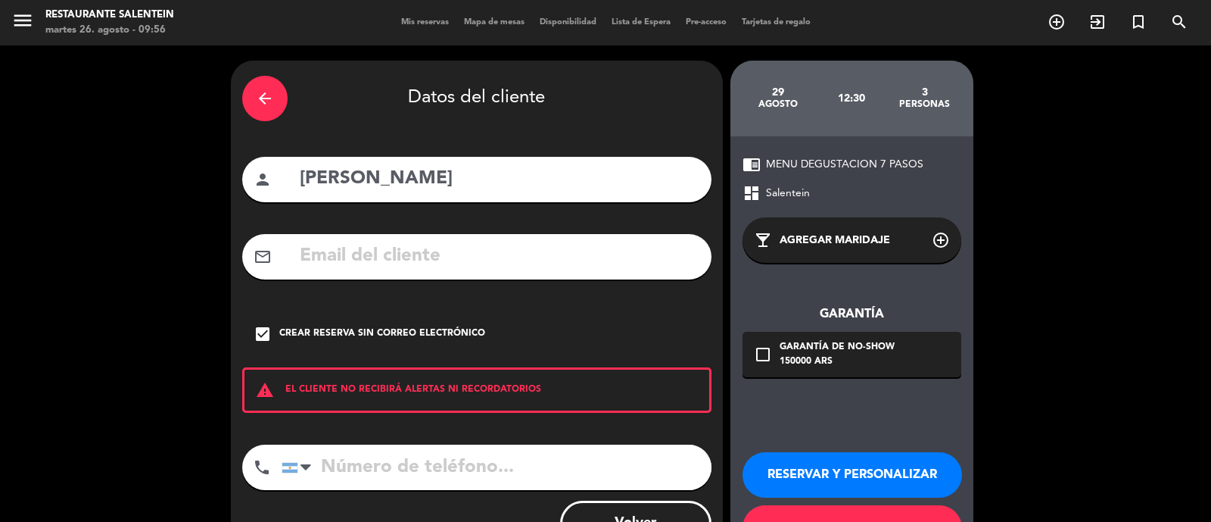
click at [843, 471] on button "RESERVAR Y PERSONALIZAR" at bounding box center [853, 474] width 220 height 45
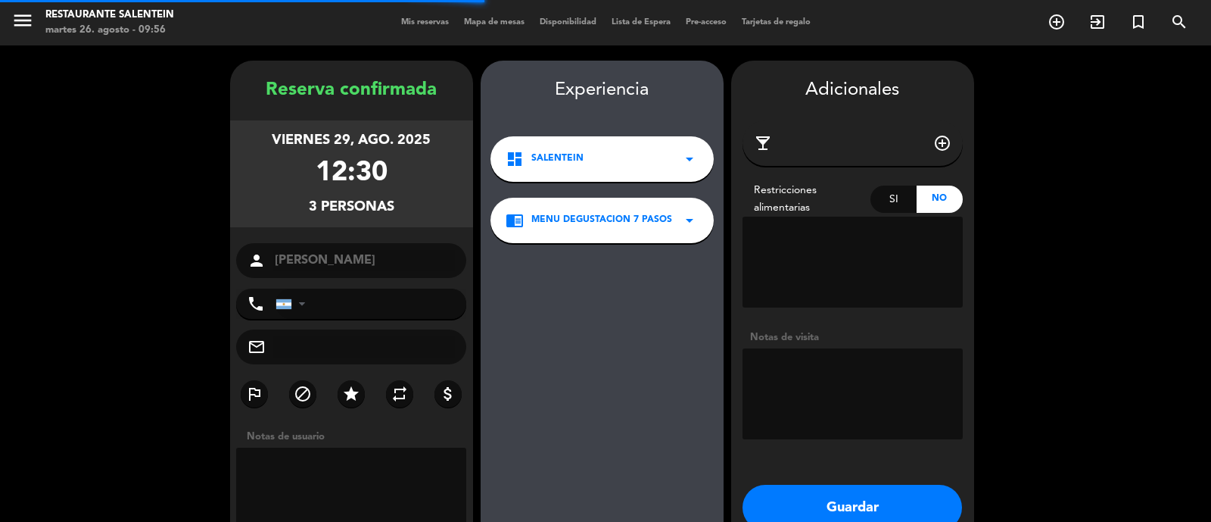
scroll to position [61, 0]
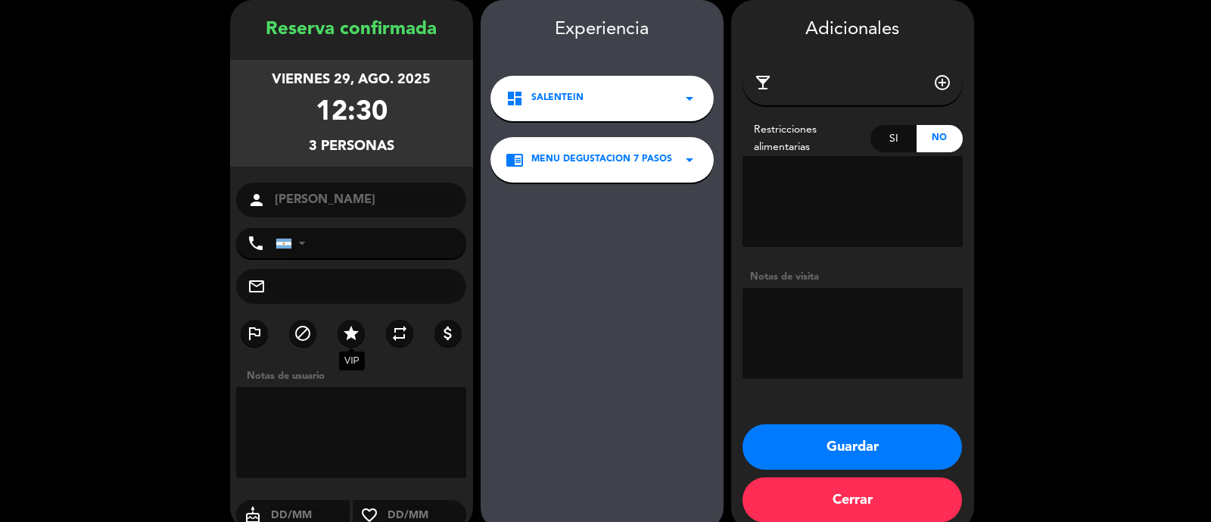
click at [345, 330] on icon "star" at bounding box center [351, 333] width 18 height 18
click at [833, 309] on textarea at bounding box center [853, 333] width 220 height 91
type textarea "p"
click at [885, 302] on textarea at bounding box center [853, 333] width 220 height 91
click at [866, 336] on textarea at bounding box center [853, 333] width 220 height 91
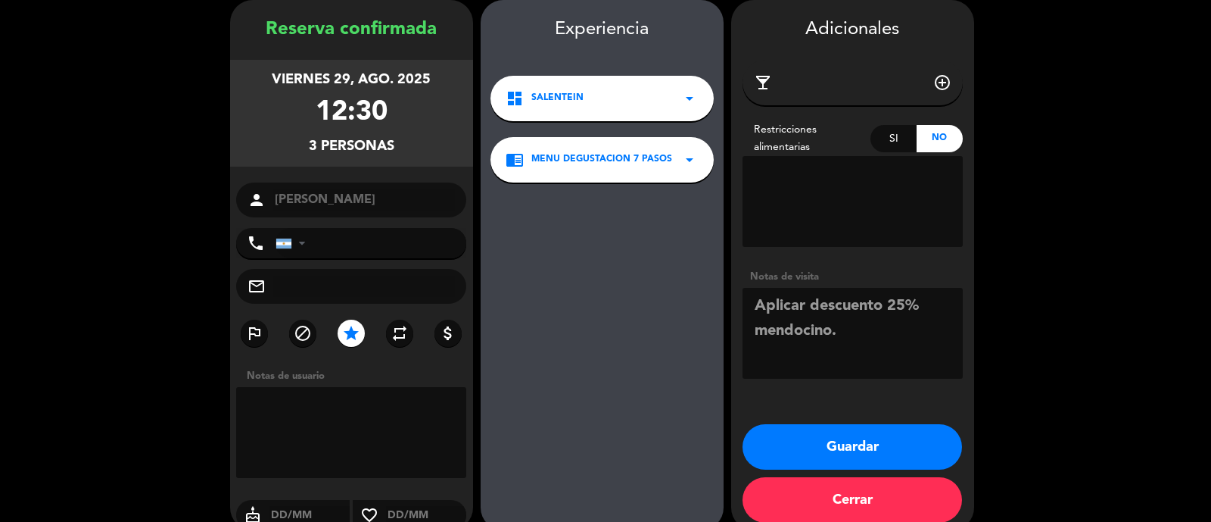
type textarea "Aplicar descuento 25% mendocino."
click at [880, 454] on button "Guardar" at bounding box center [853, 446] width 220 height 45
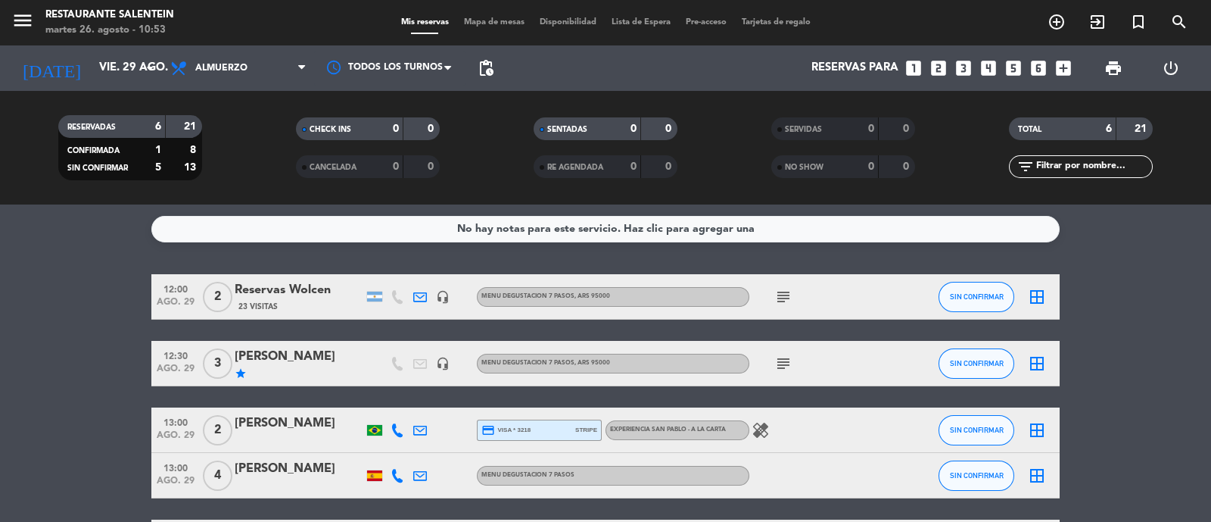
drag, startPoint x: 39, startPoint y: 36, endPoint x: 33, endPoint y: 28, distance: 10.8
click at [36, 32] on div "menu Restaurante Salentein [DATE] 26. agosto - 10:53 Mis reservas Mapa de mesas…" at bounding box center [605, 22] width 1211 height 45
click at [29, 24] on icon "menu" at bounding box center [22, 20] width 23 height 23
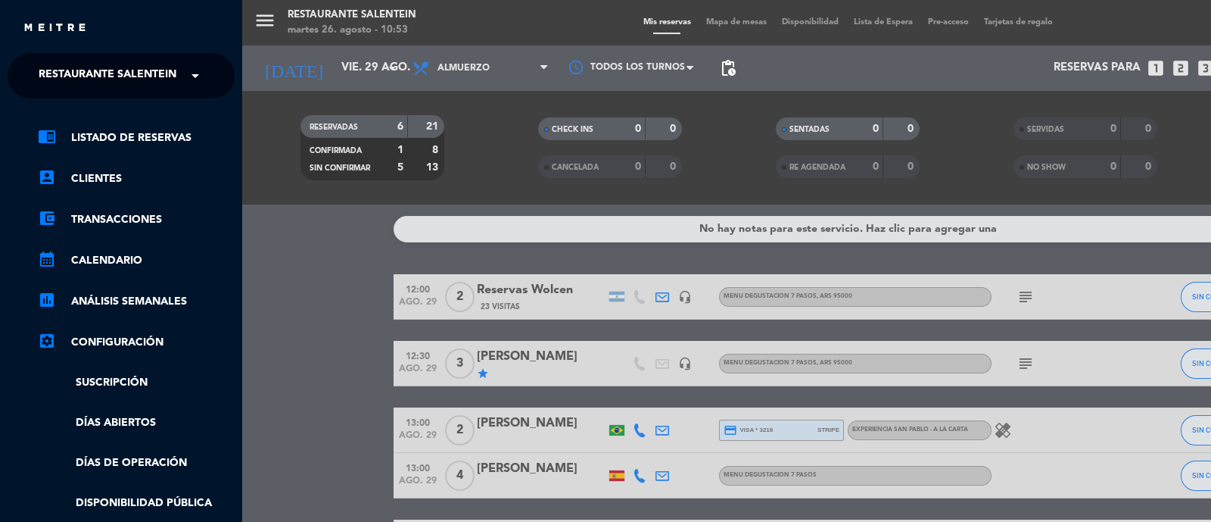
click at [89, 73] on span "Restaurante Salentein" at bounding box center [108, 76] width 138 height 32
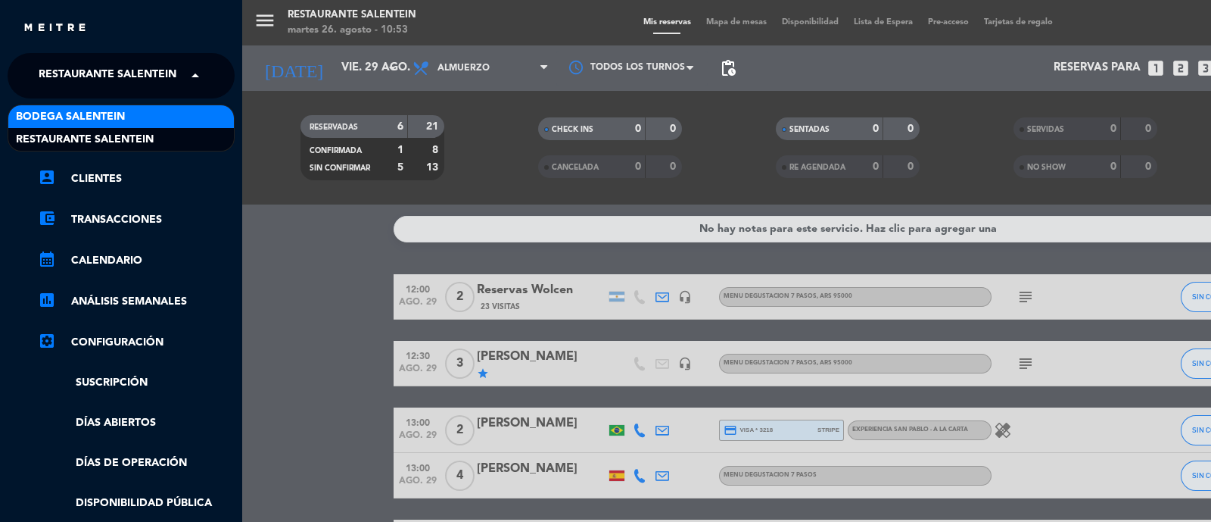
click at [95, 119] on span "Bodega Salentein" at bounding box center [70, 116] width 109 height 17
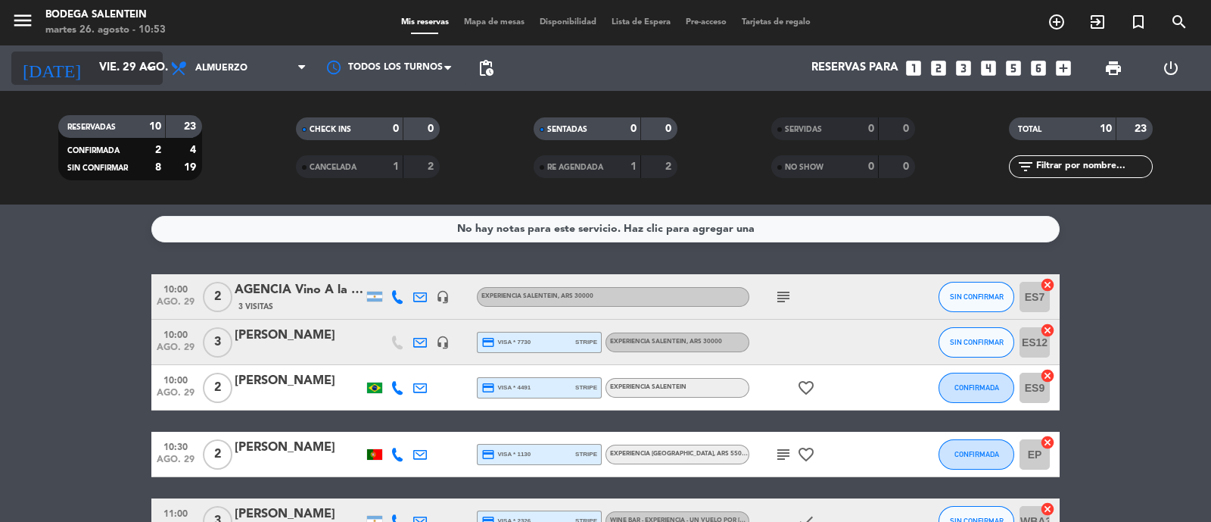
click at [108, 70] on input "vie. 29 ago." at bounding box center [165, 68] width 146 height 29
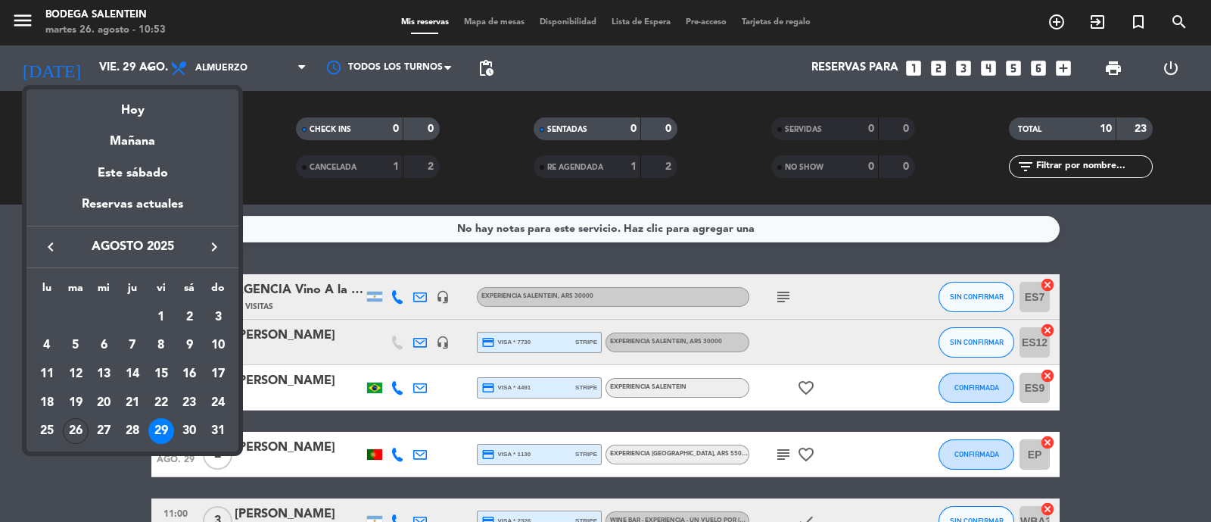
click at [217, 241] on icon "keyboard_arrow_right" at bounding box center [214, 247] width 18 height 18
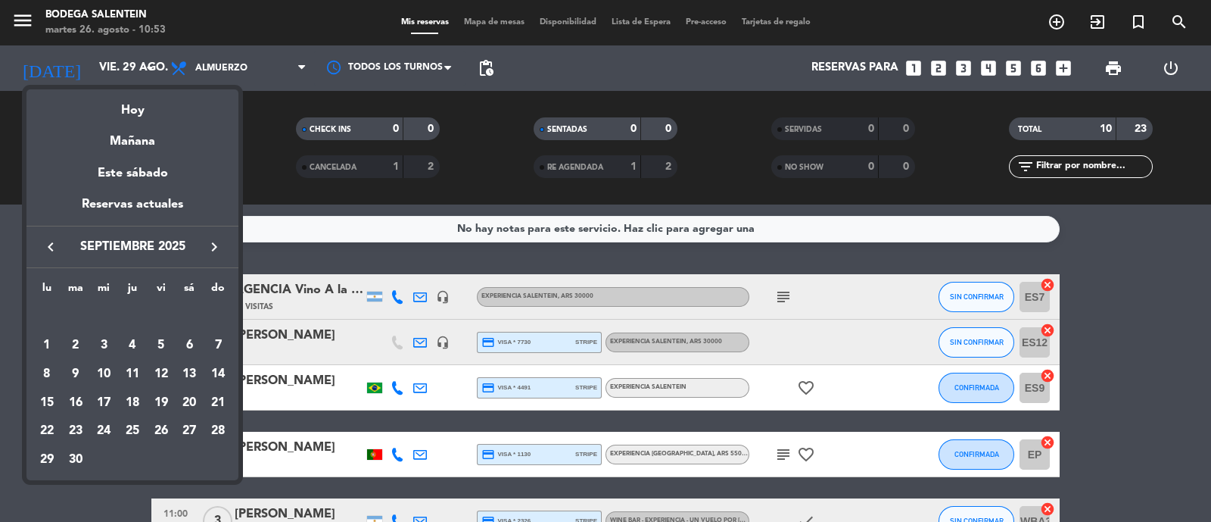
click at [217, 241] on icon "keyboard_arrow_right" at bounding box center [214, 247] width 18 height 18
click at [217, 344] on div "5" at bounding box center [218, 345] width 26 height 26
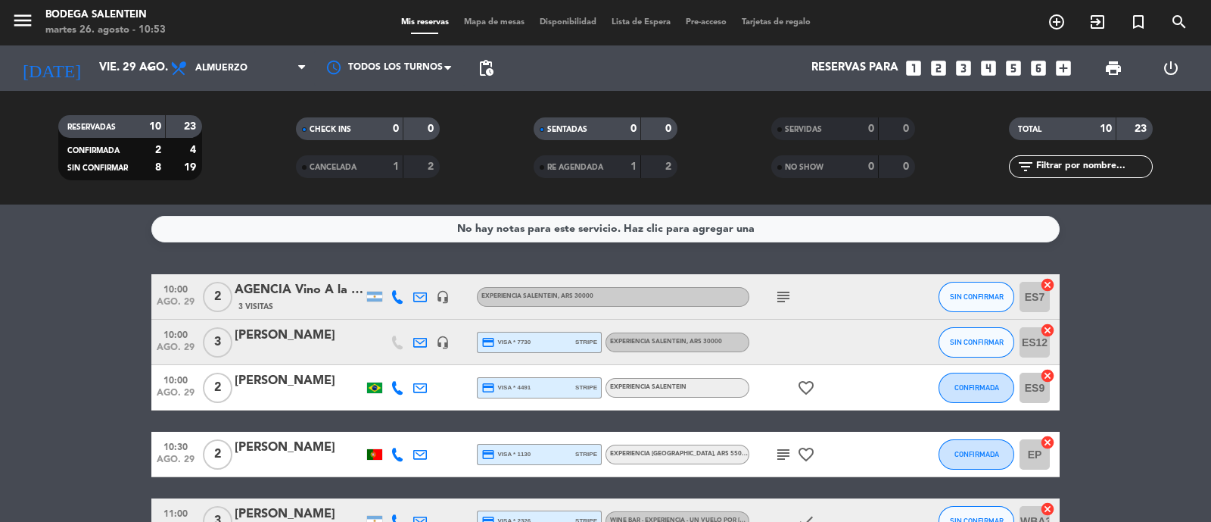
type input "[DATE]"
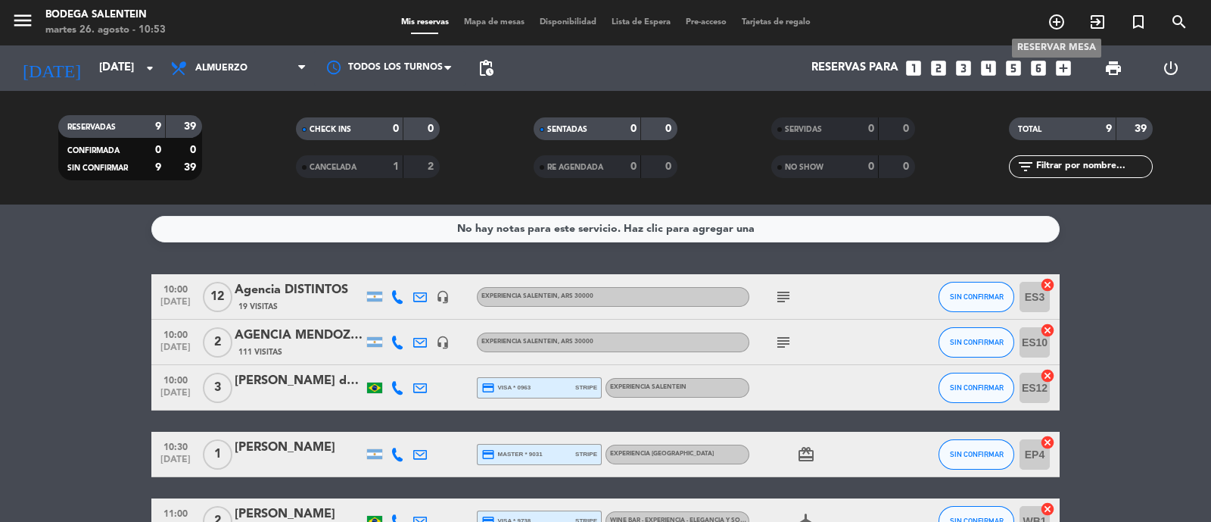
click at [1061, 22] on icon "add_circle_outline" at bounding box center [1057, 22] width 18 height 18
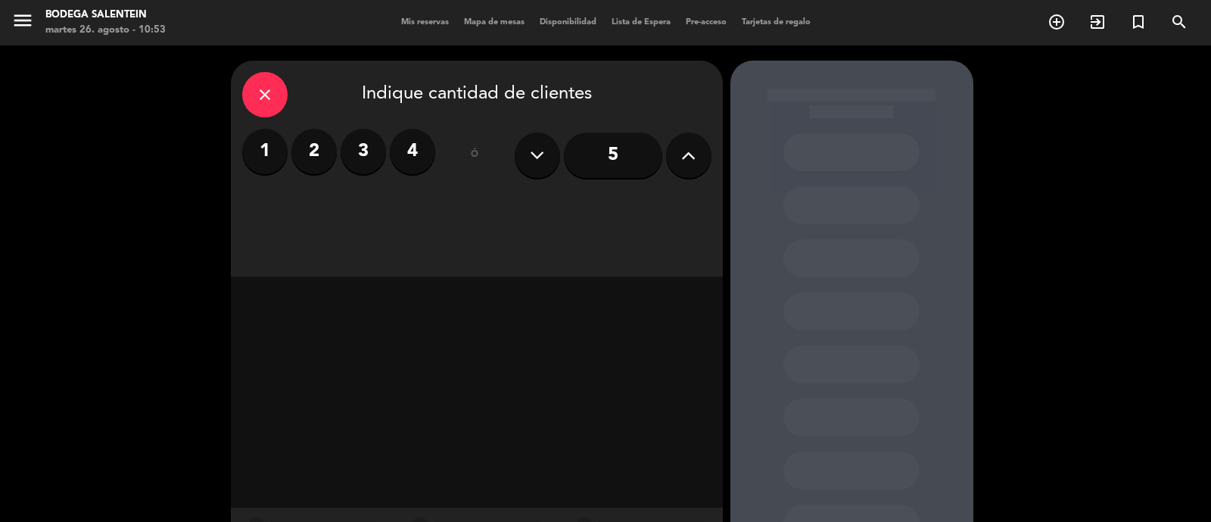
click at [363, 163] on label "3" at bounding box center [363, 151] width 45 height 45
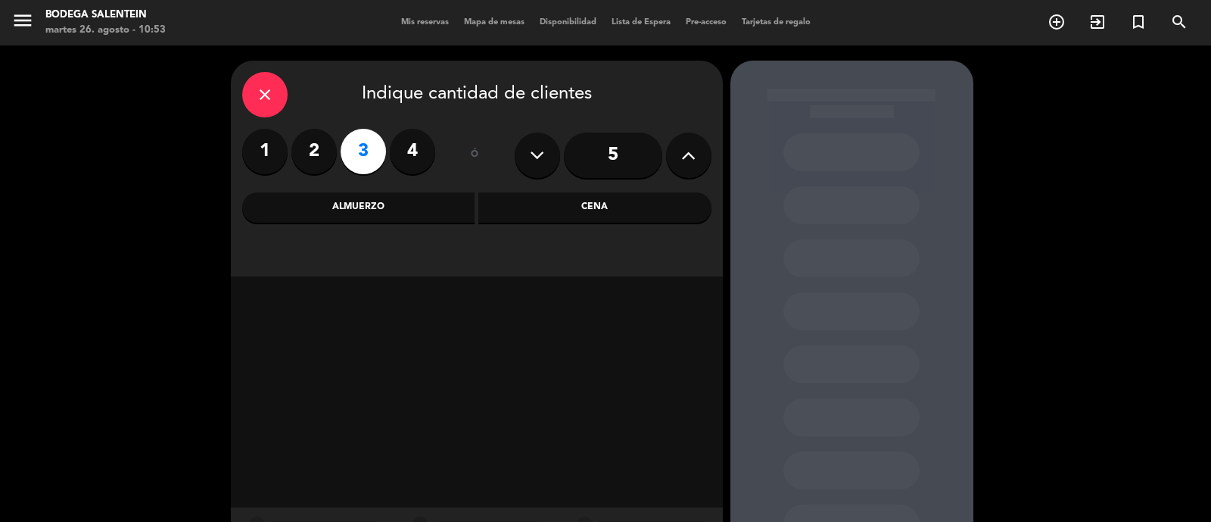
drag, startPoint x: 372, startPoint y: 207, endPoint x: 370, endPoint y: 195, distance: 13.0
click at [371, 203] on div "Almuerzo" at bounding box center [358, 207] width 233 height 30
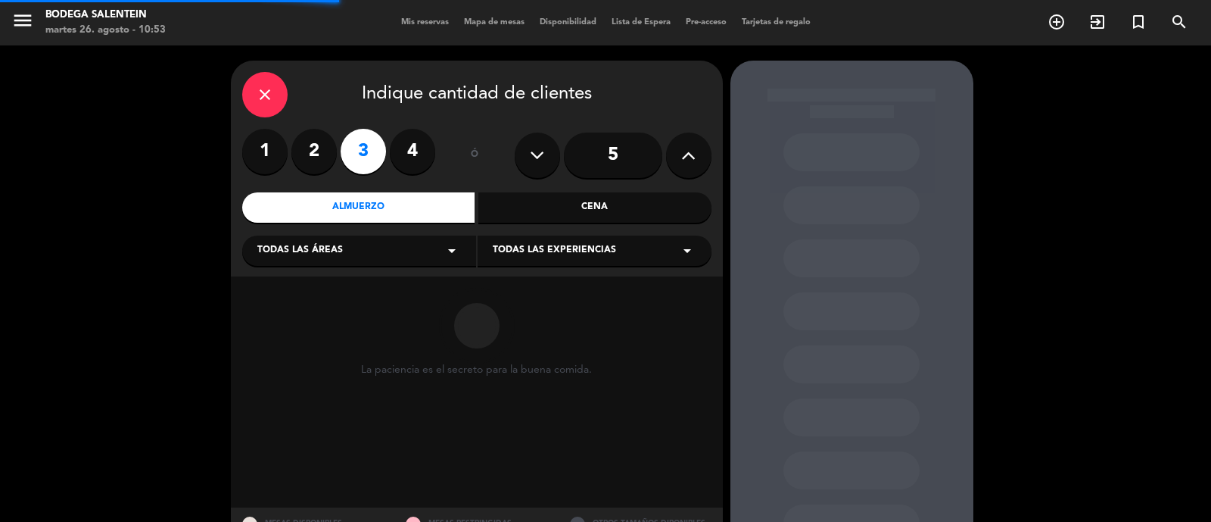
click at [357, 245] on div "Todas las áreas arrow_drop_down" at bounding box center [359, 250] width 234 height 30
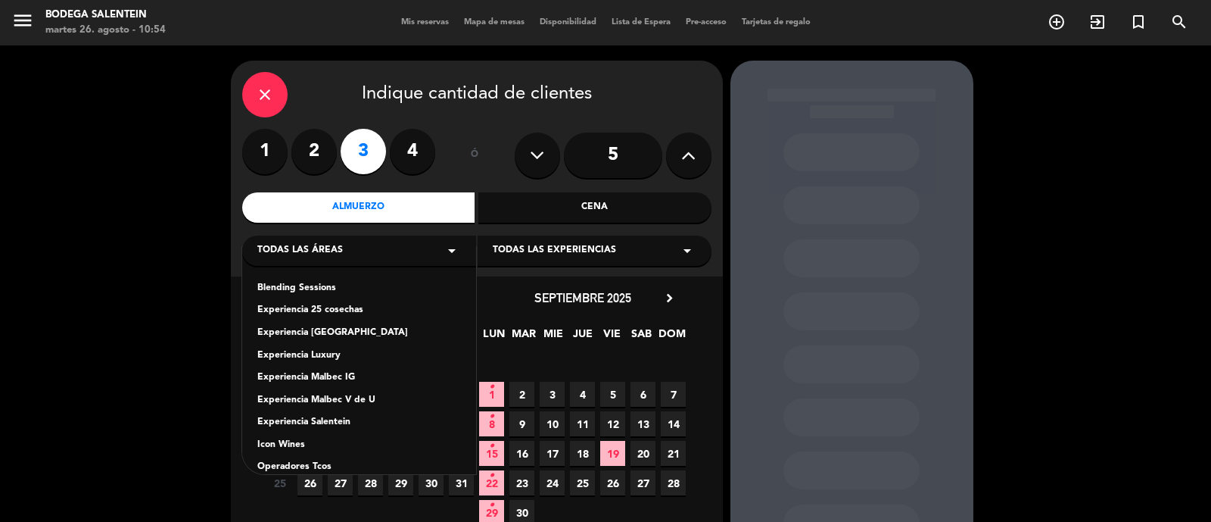
click at [332, 326] on div "Experiencia [GEOGRAPHIC_DATA]" at bounding box center [359, 333] width 204 height 15
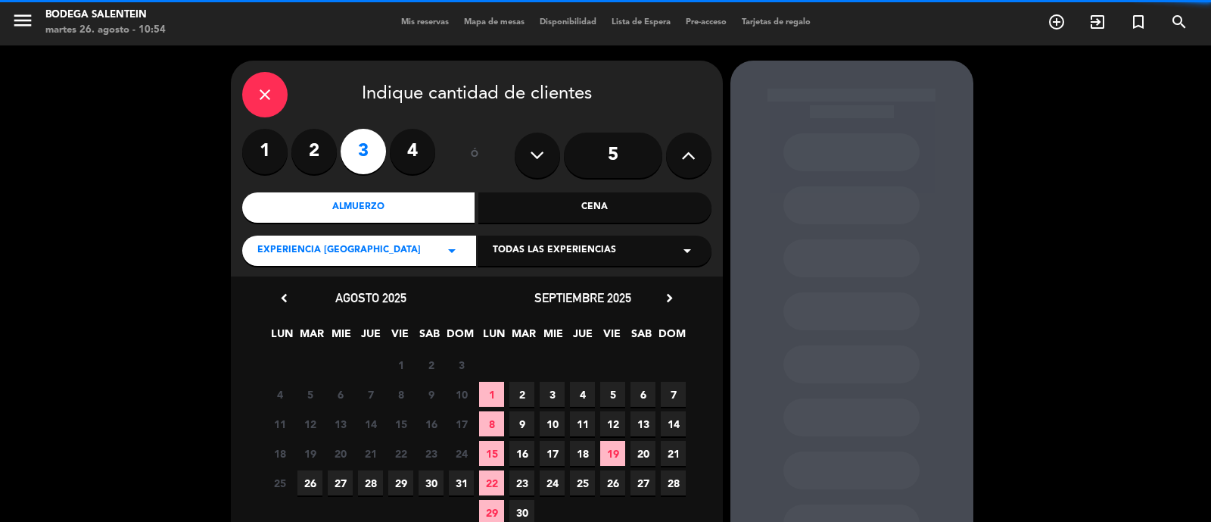
click at [591, 238] on div "Todas las experiencias arrow_drop_down" at bounding box center [595, 250] width 234 height 30
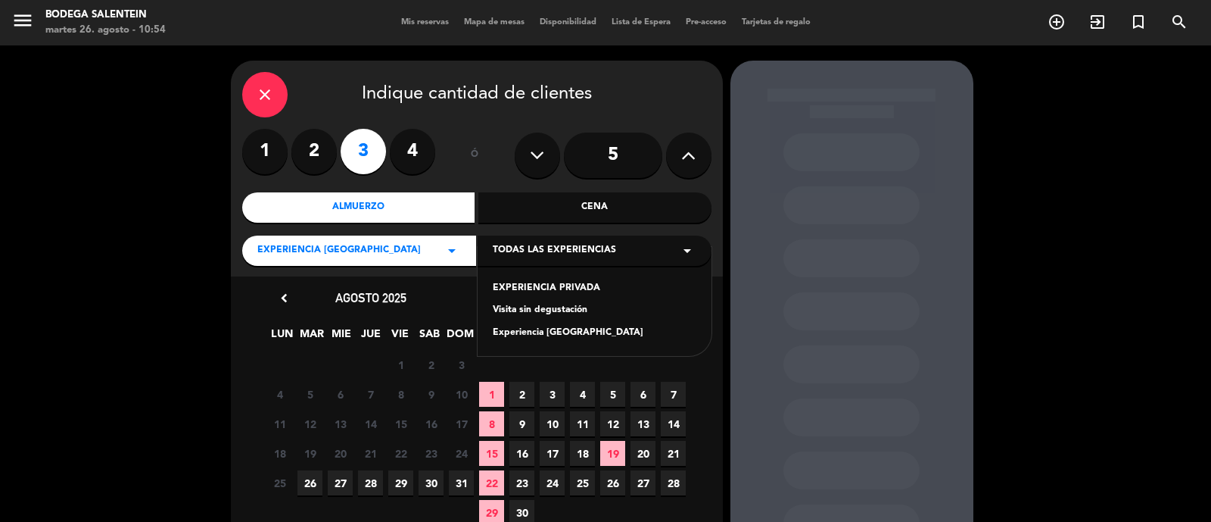
click at [562, 335] on div "Experiencia [GEOGRAPHIC_DATA]" at bounding box center [595, 333] width 204 height 15
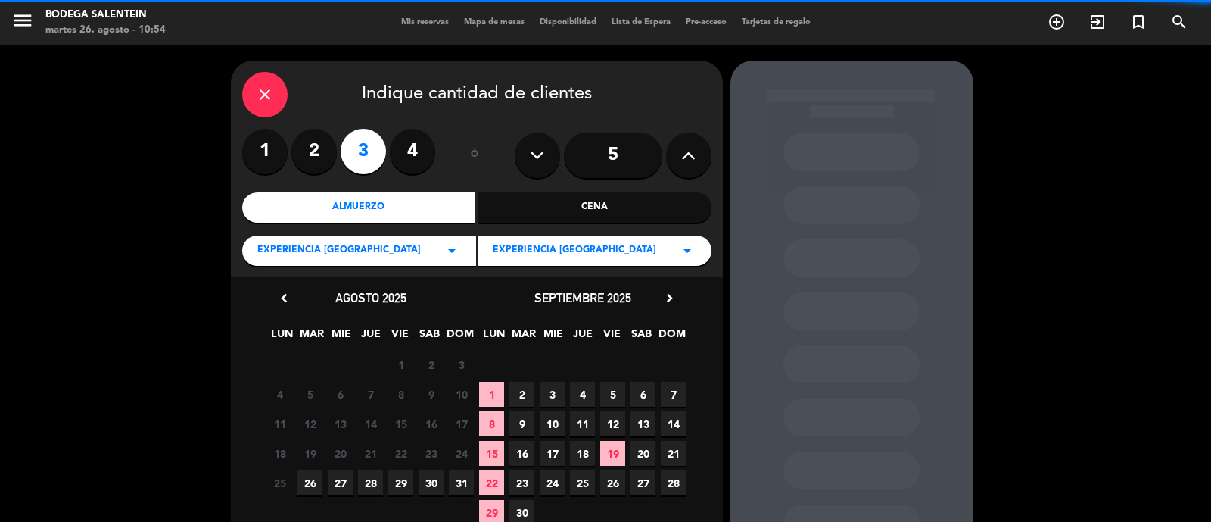
scroll to position [95, 0]
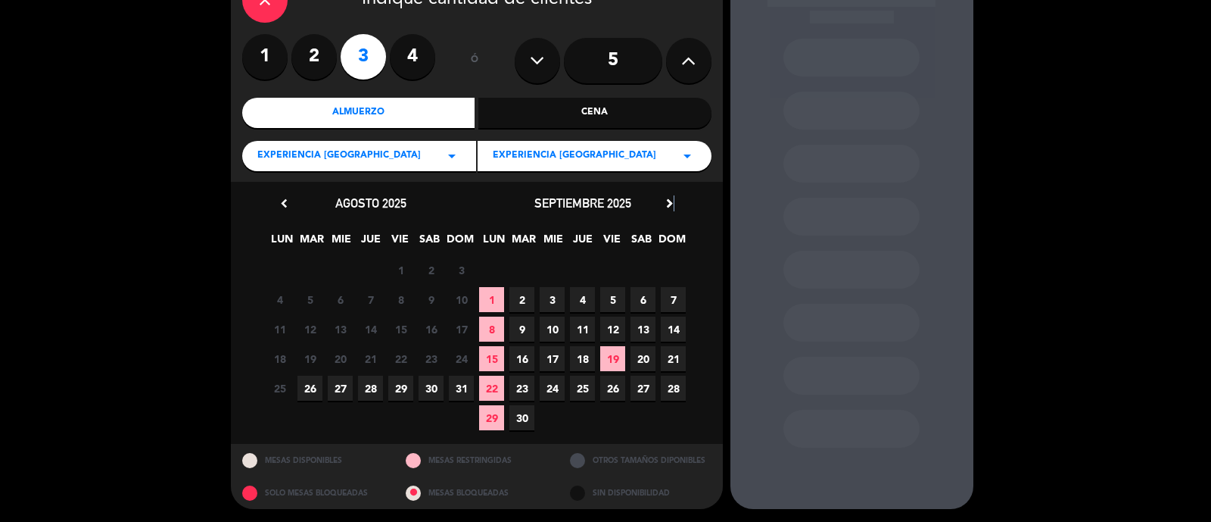
click at [673, 205] on icon "chevron_right" at bounding box center [670, 203] width 16 height 16
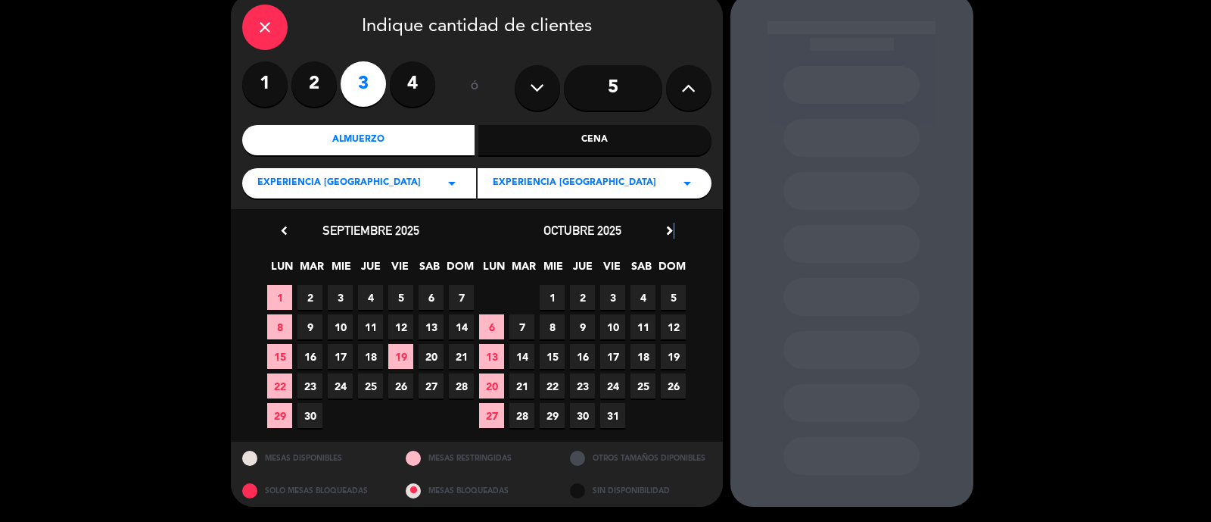
scroll to position [66, 0]
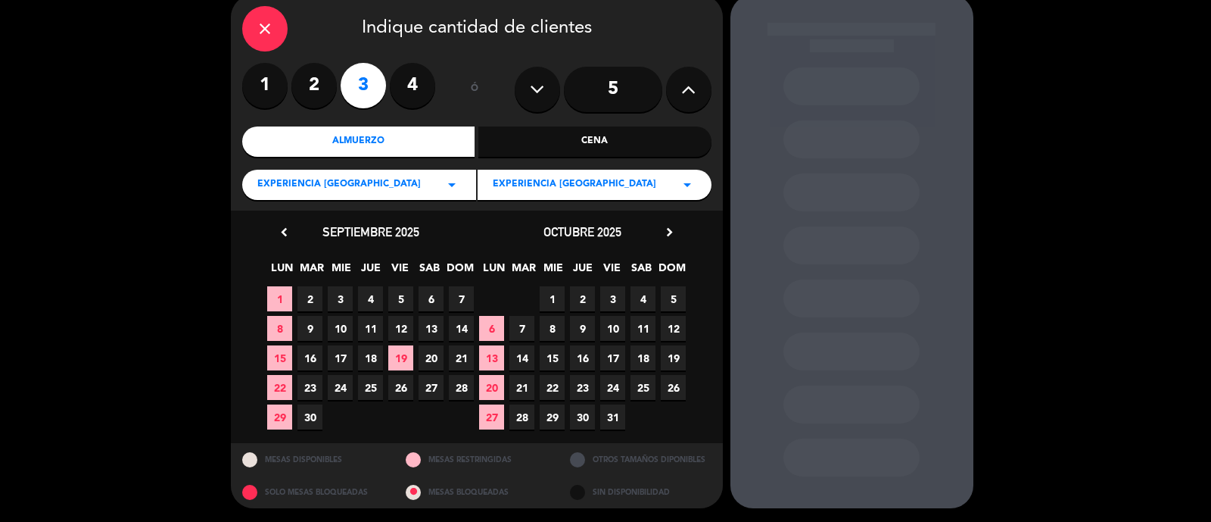
click at [673, 293] on span "5" at bounding box center [673, 298] width 25 height 25
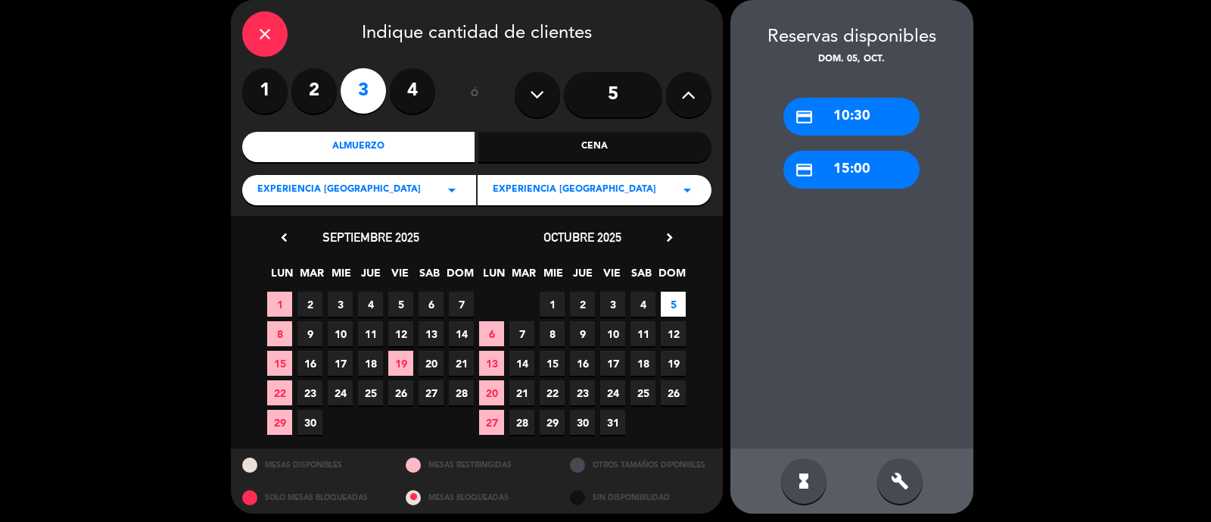
click at [874, 123] on div "credit_card 10:30" at bounding box center [852, 117] width 136 height 38
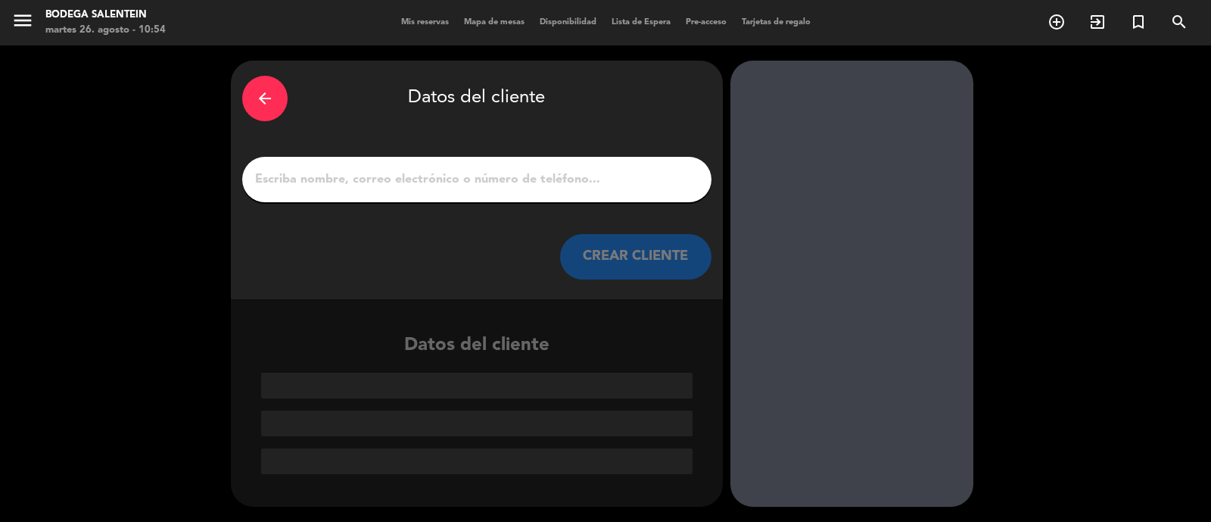
scroll to position [0, 0]
click at [542, 189] on input "1" at bounding box center [477, 179] width 447 height 21
click at [587, 173] on input "1" at bounding box center [477, 179] width 447 height 21
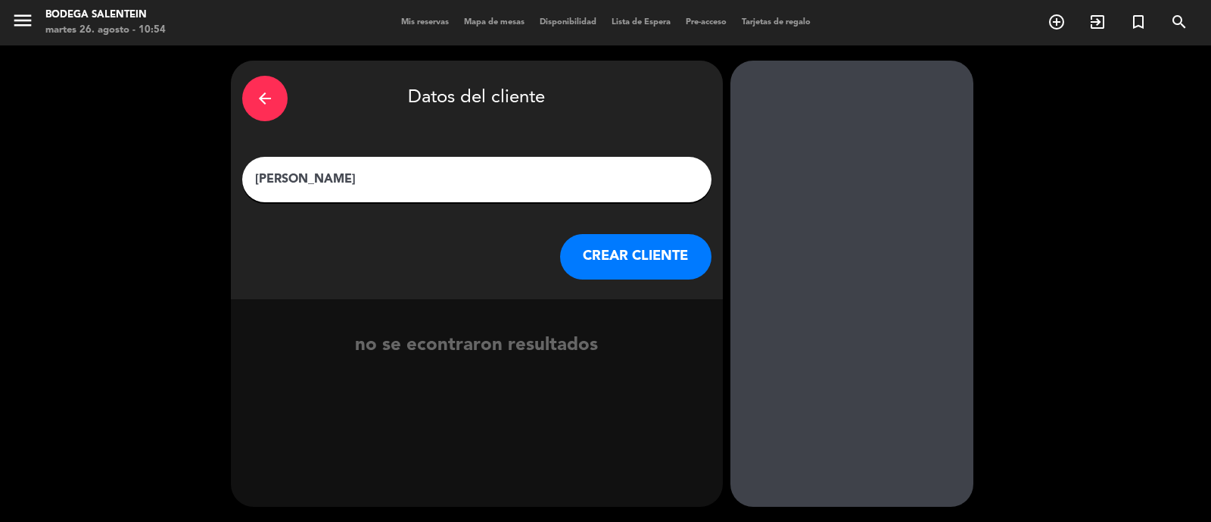
type input "[PERSON_NAME]"
click at [637, 273] on button "CREAR CLIENTE" at bounding box center [635, 256] width 151 height 45
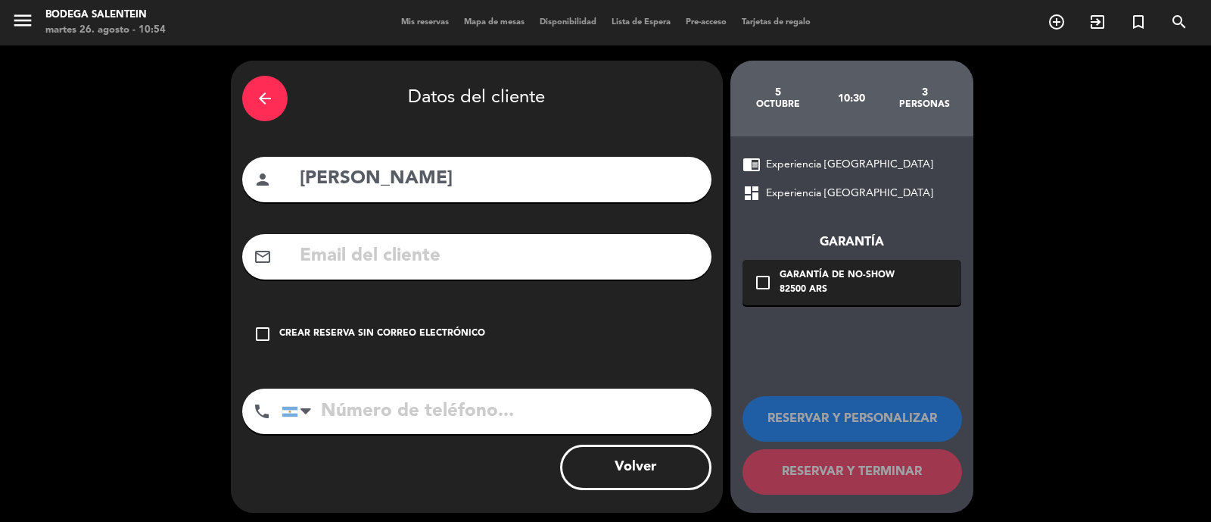
click at [329, 324] on div "check_box_outline_blank Crear reserva sin correo electrónico" at bounding box center [476, 333] width 469 height 45
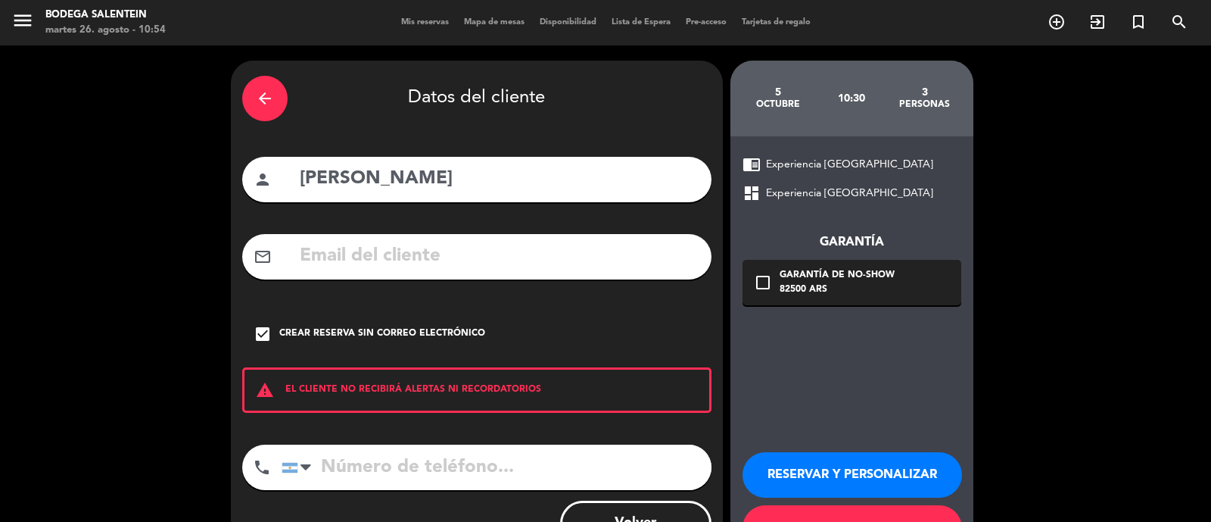
click at [856, 460] on button "RESERVAR Y PERSONALIZAR" at bounding box center [853, 474] width 220 height 45
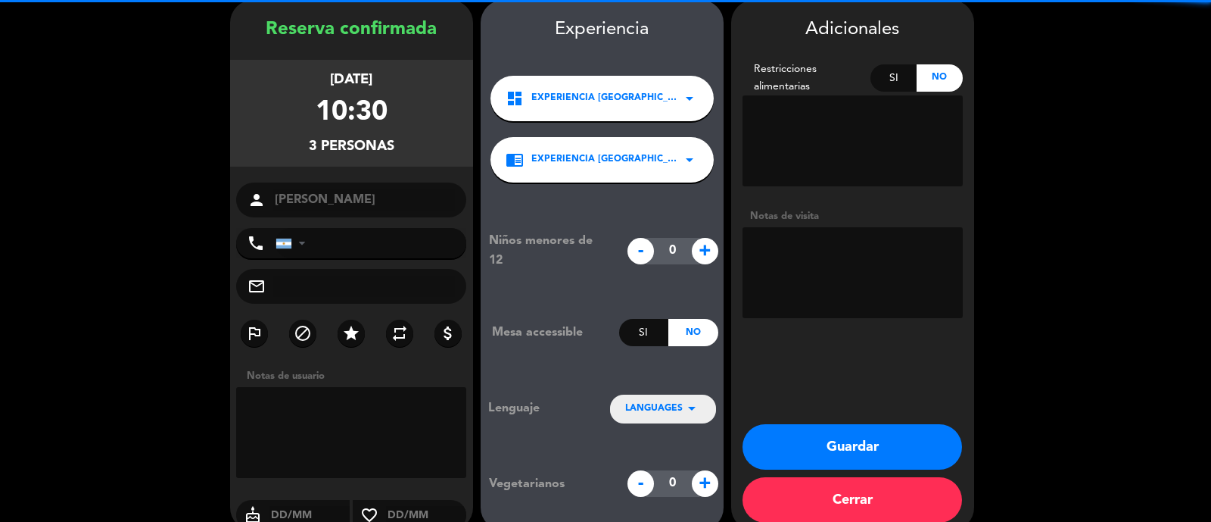
scroll to position [83, 0]
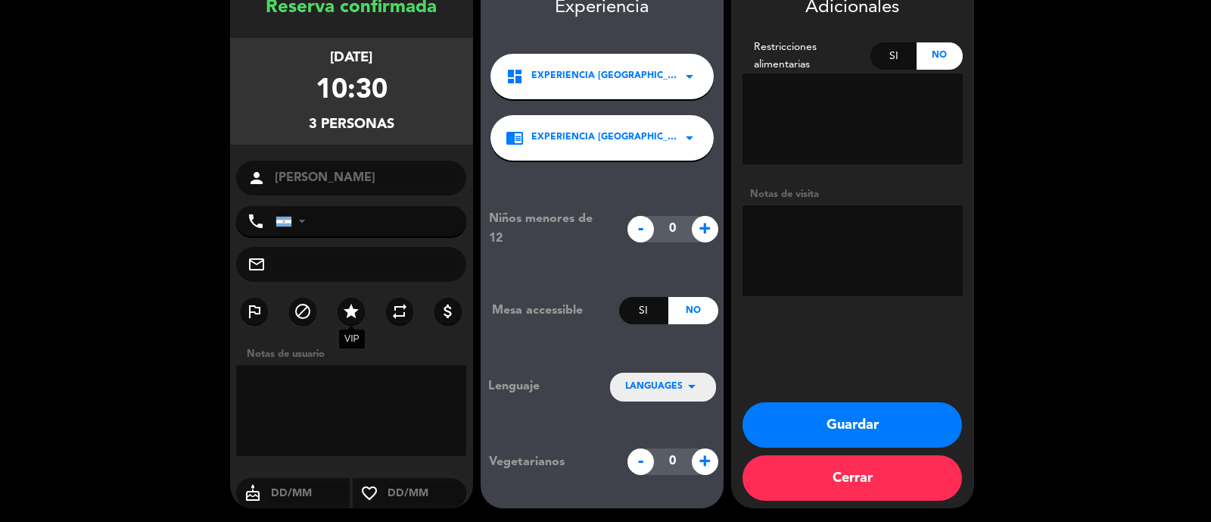
click at [346, 310] on icon "star" at bounding box center [351, 311] width 18 height 18
click at [690, 393] on icon "arrow_drop_down" at bounding box center [692, 386] width 18 height 18
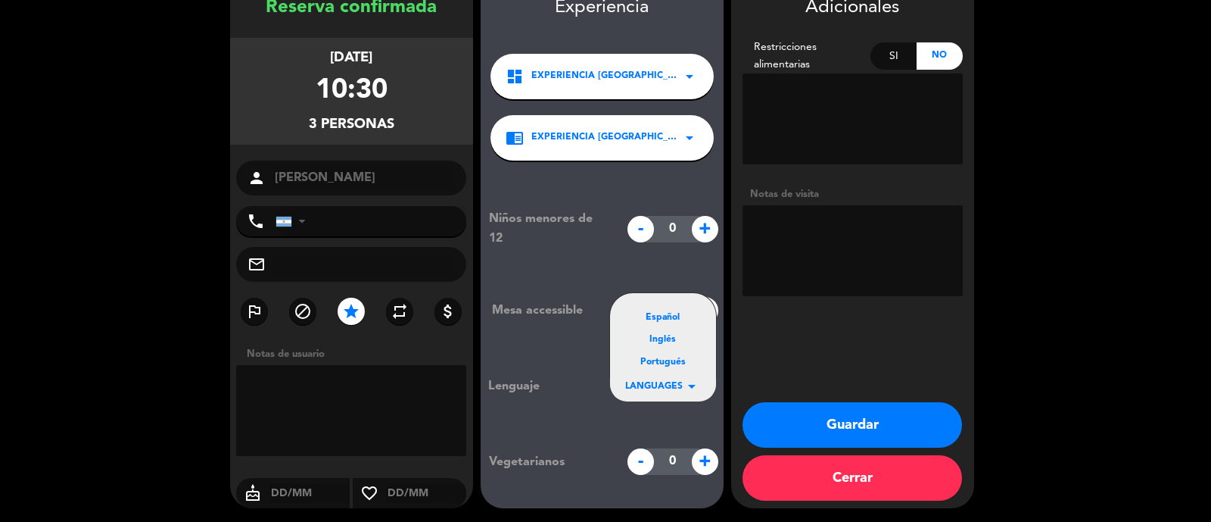
click at [675, 310] on div "Español" at bounding box center [663, 317] width 76 height 15
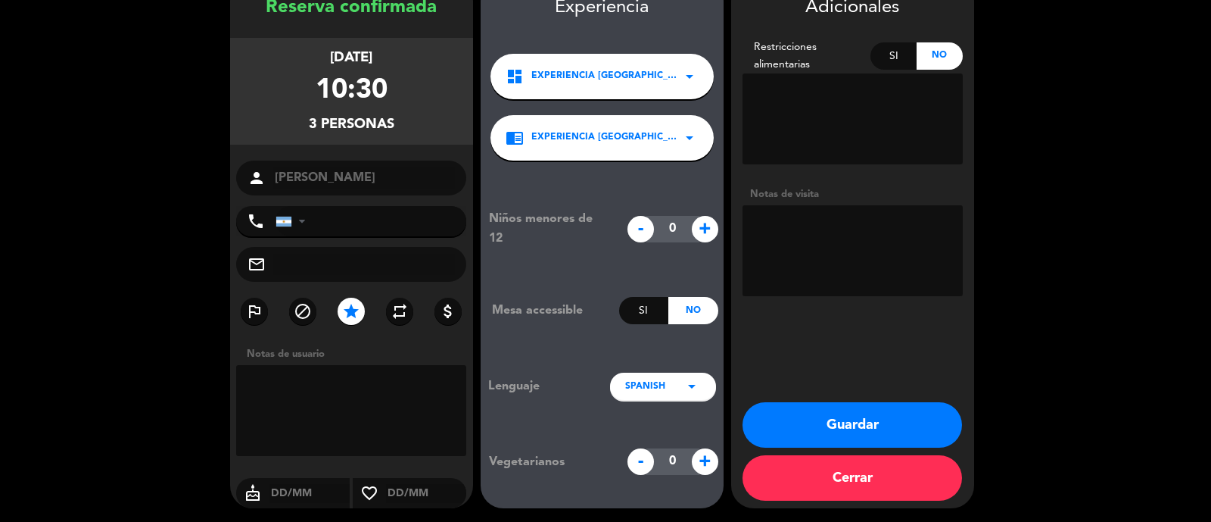
click at [794, 248] on textarea at bounding box center [853, 250] width 220 height 91
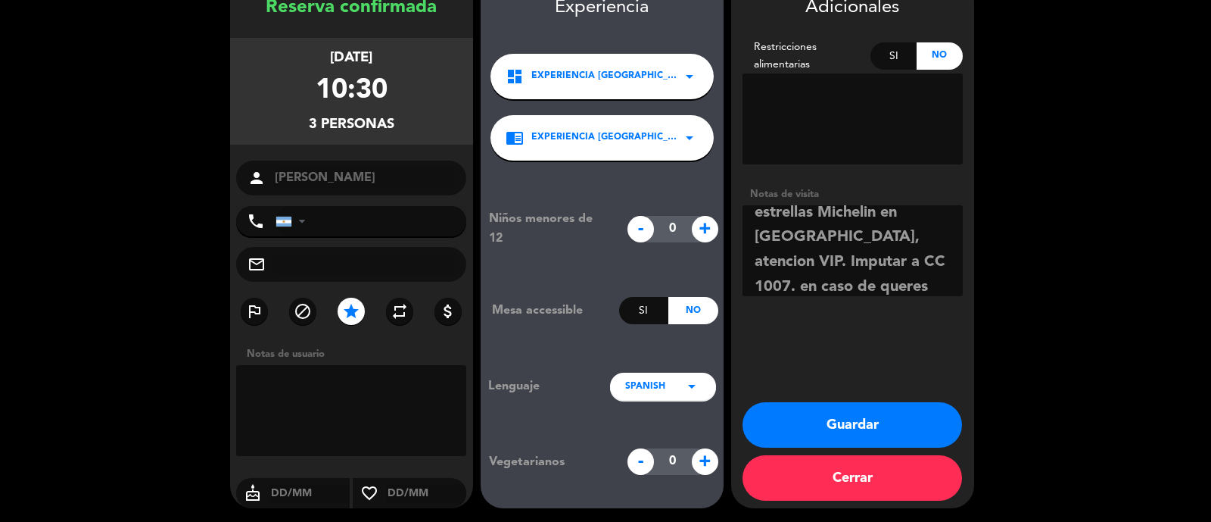
scroll to position [110, 0]
type textarea "Son tres sommeliers del Retaurante [PERSON_NAME], con dos estrellas Michelin en…"
click at [898, 423] on button "Guardar" at bounding box center [853, 424] width 220 height 45
